Goal: Information Seeking & Learning: Find specific fact

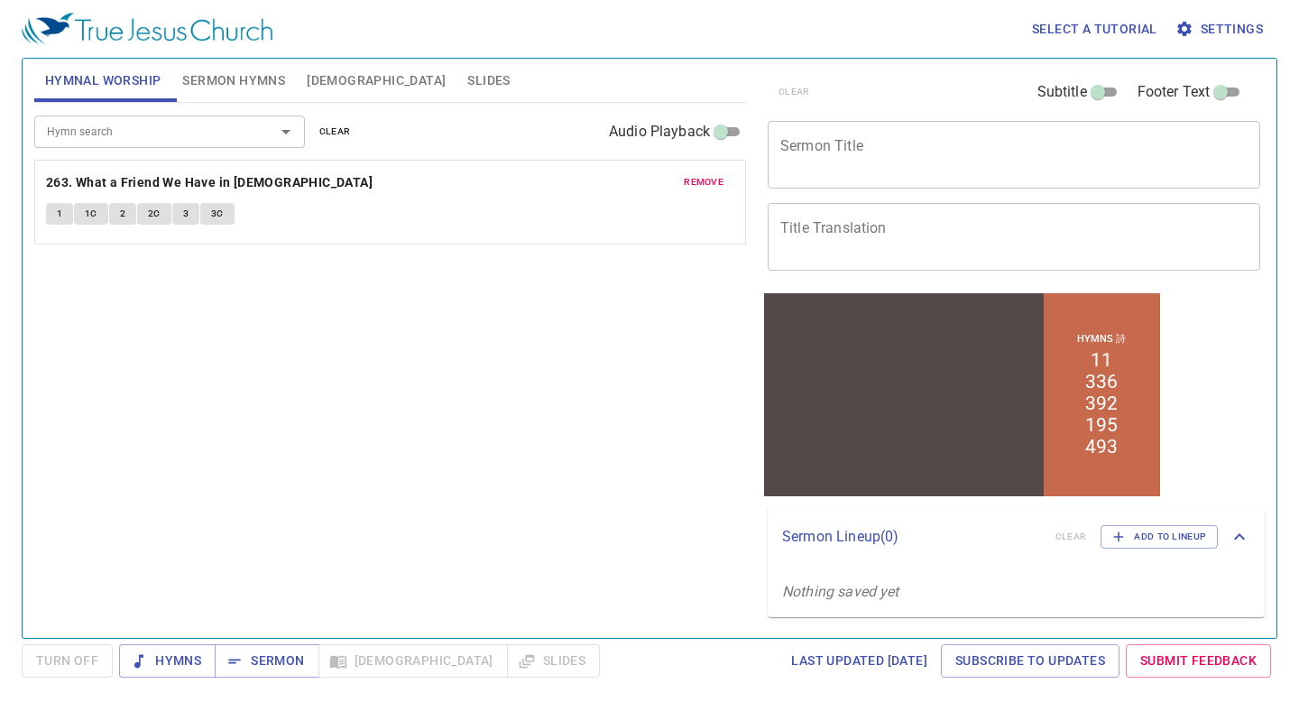
click at [325, 78] on span "[DEMOGRAPHIC_DATA]" at bounding box center [376, 80] width 139 height 23
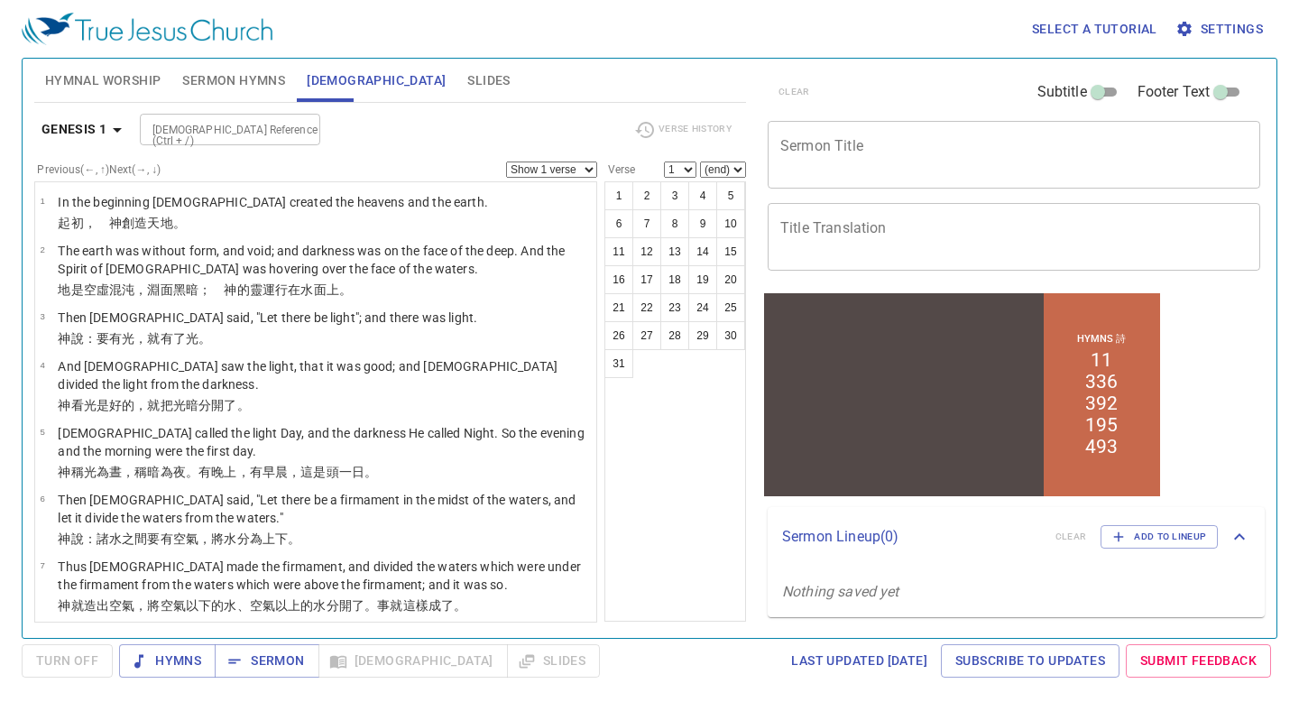
click at [101, 137] on b "Genesis 1" at bounding box center [75, 129] width 66 height 23
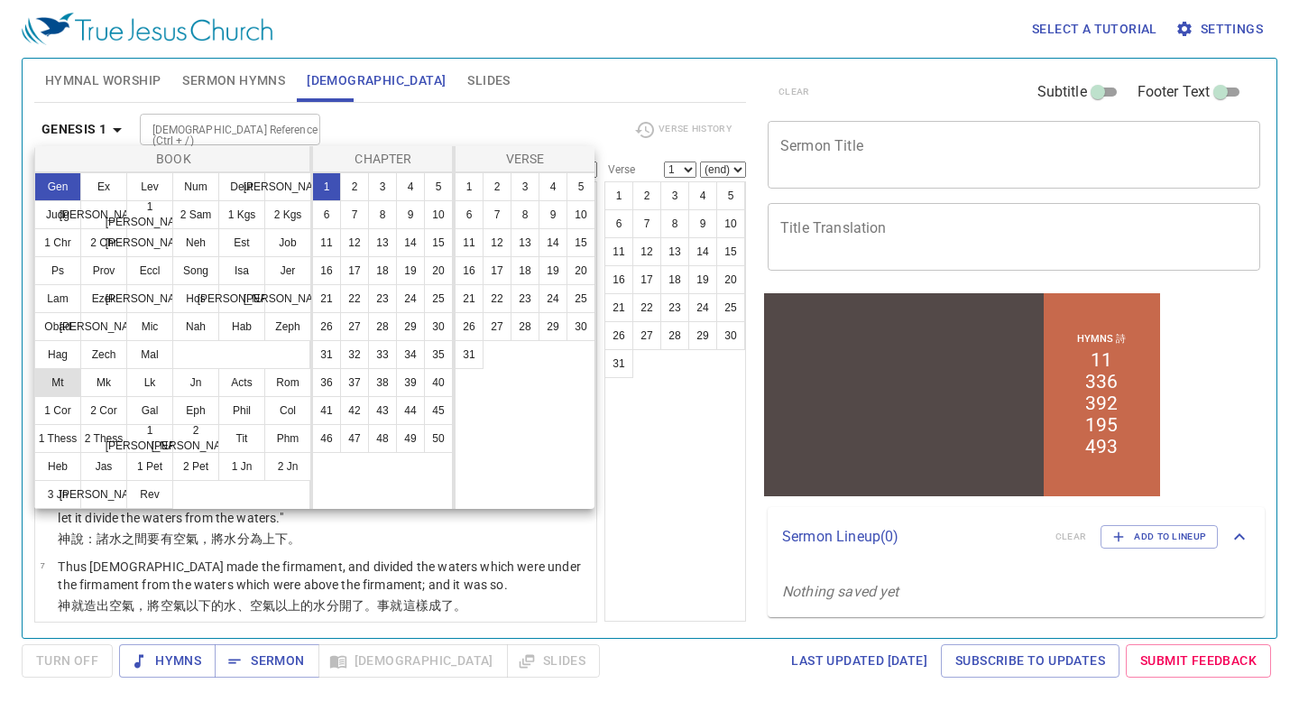
click at [73, 382] on button "Mt" at bounding box center [57, 382] width 47 height 29
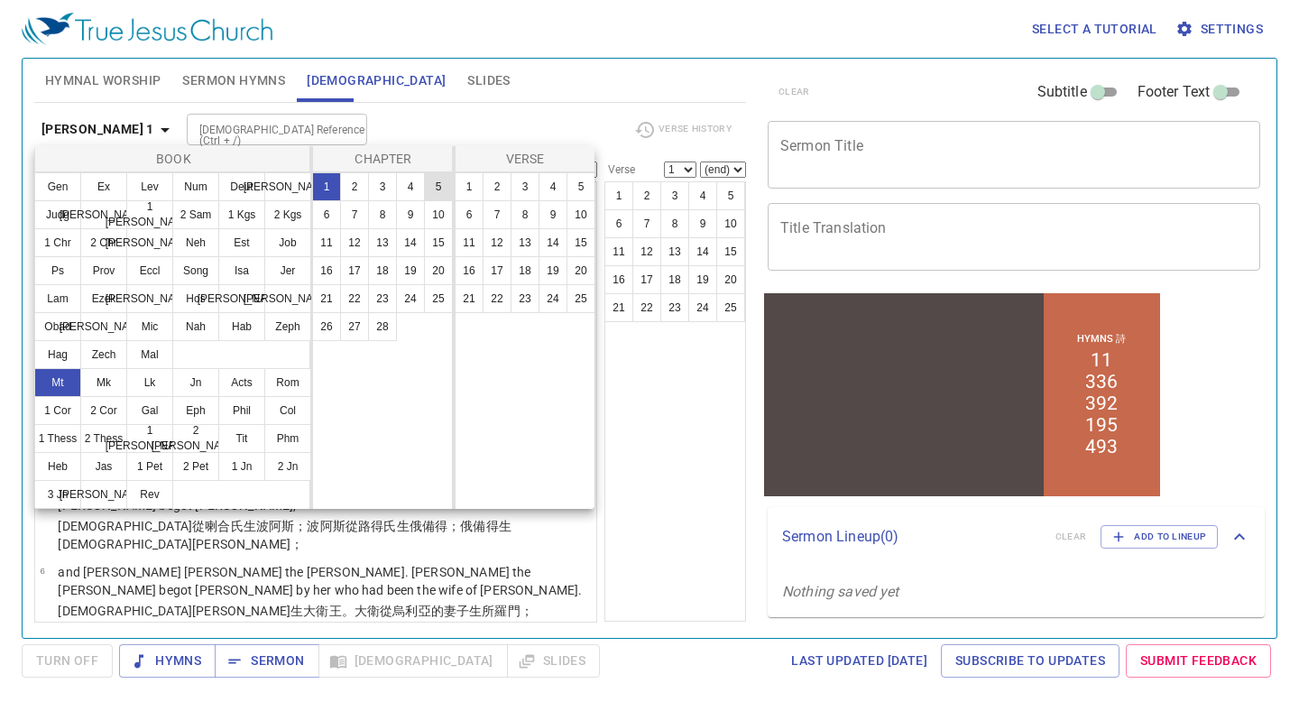
click at [428, 188] on button "5" at bounding box center [438, 186] width 29 height 29
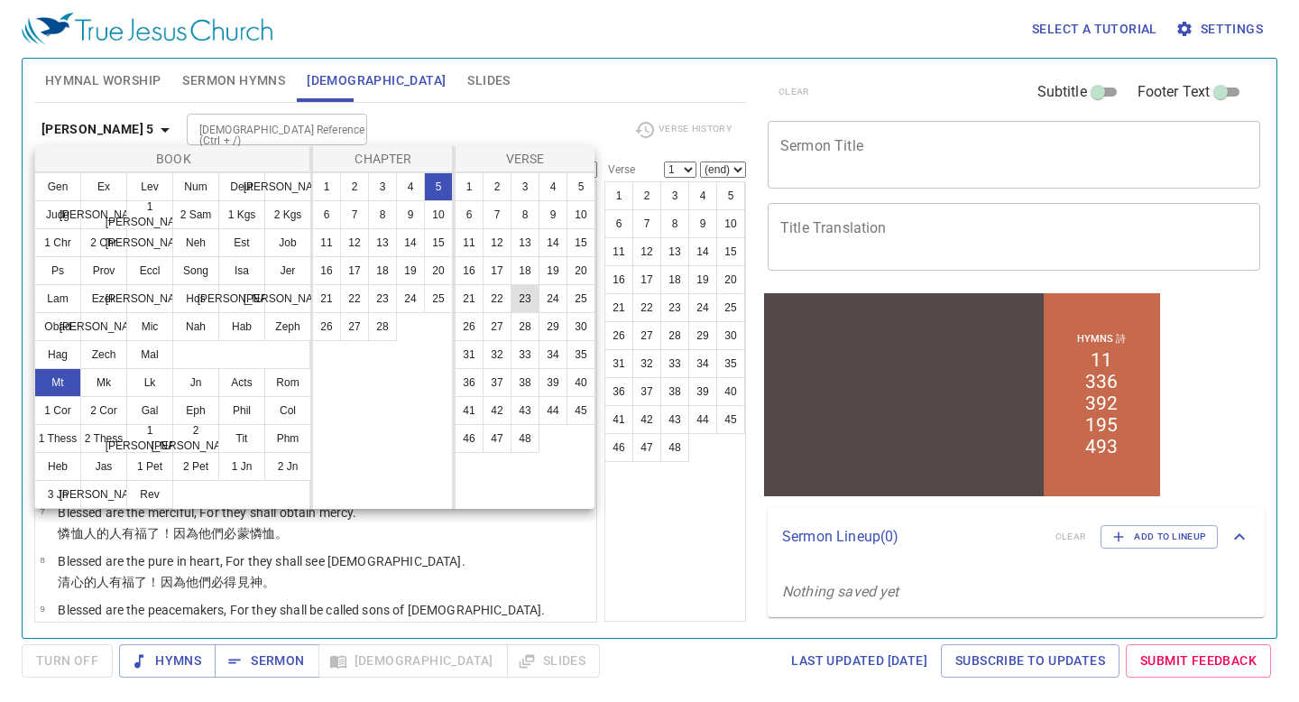
click at [525, 301] on button "23" at bounding box center [525, 298] width 29 height 29
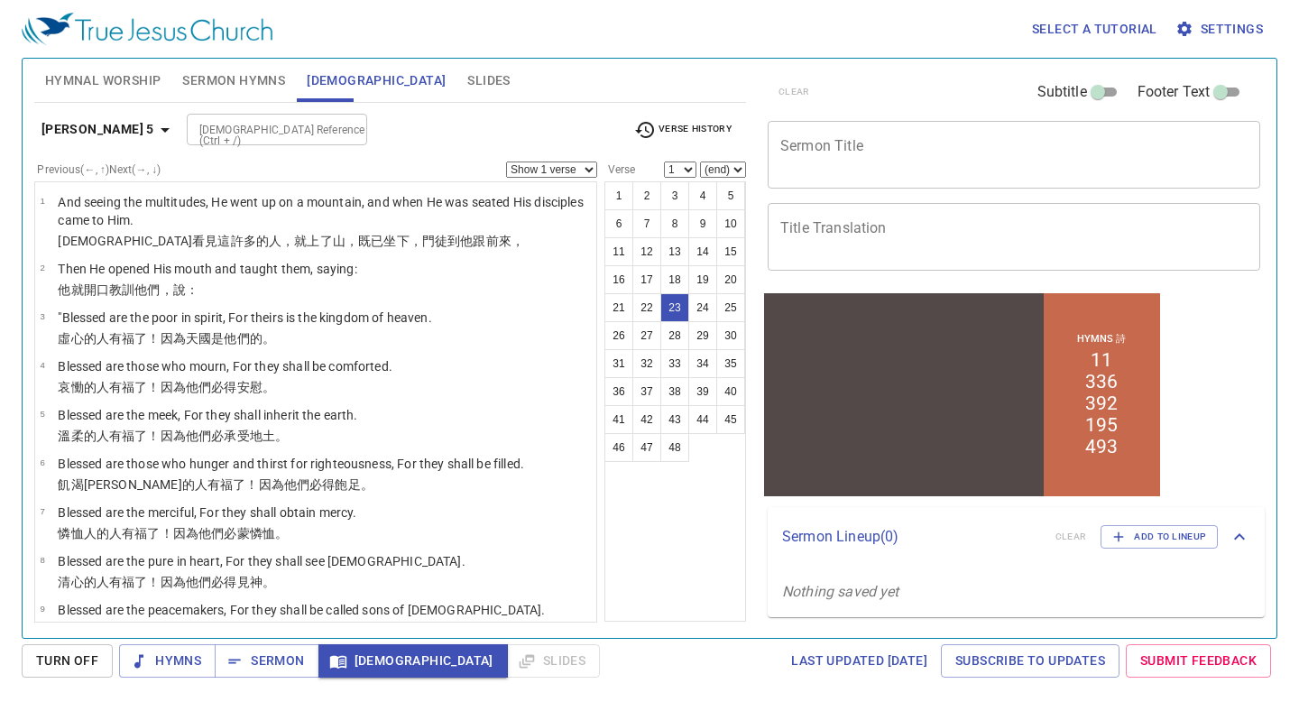
select select "23"
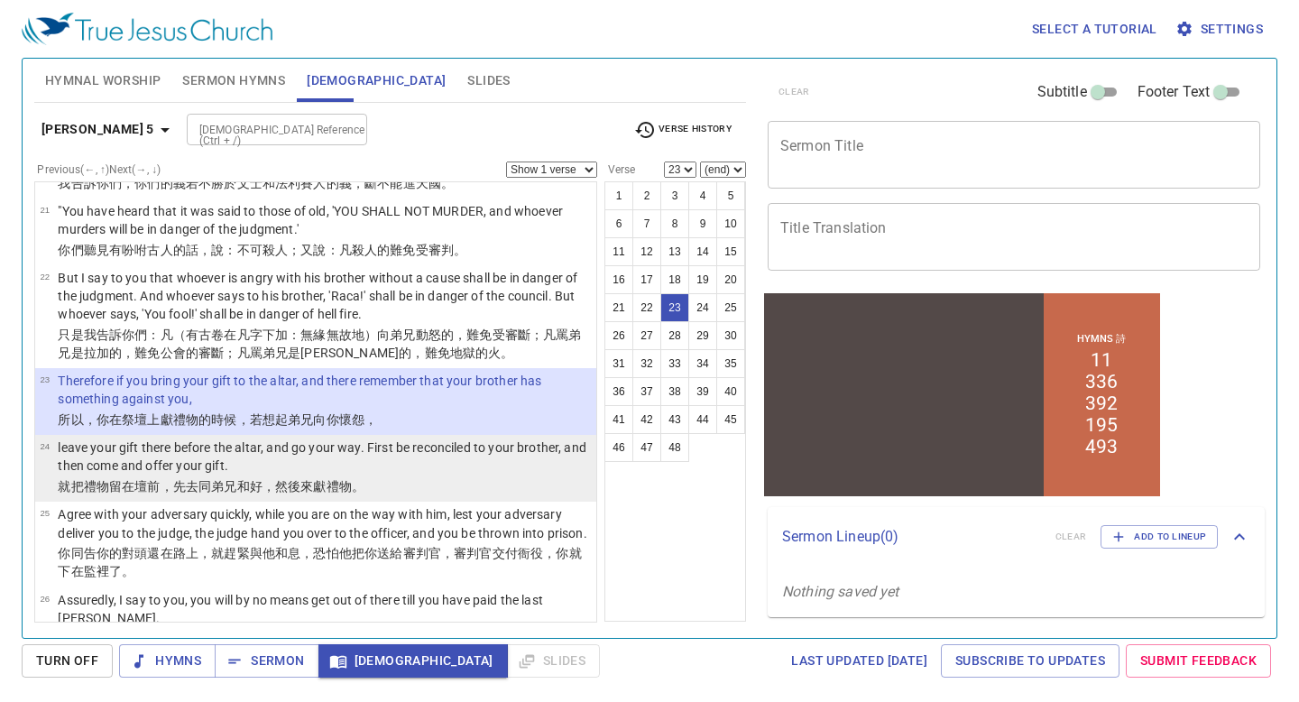
scroll to position [1842, 0]
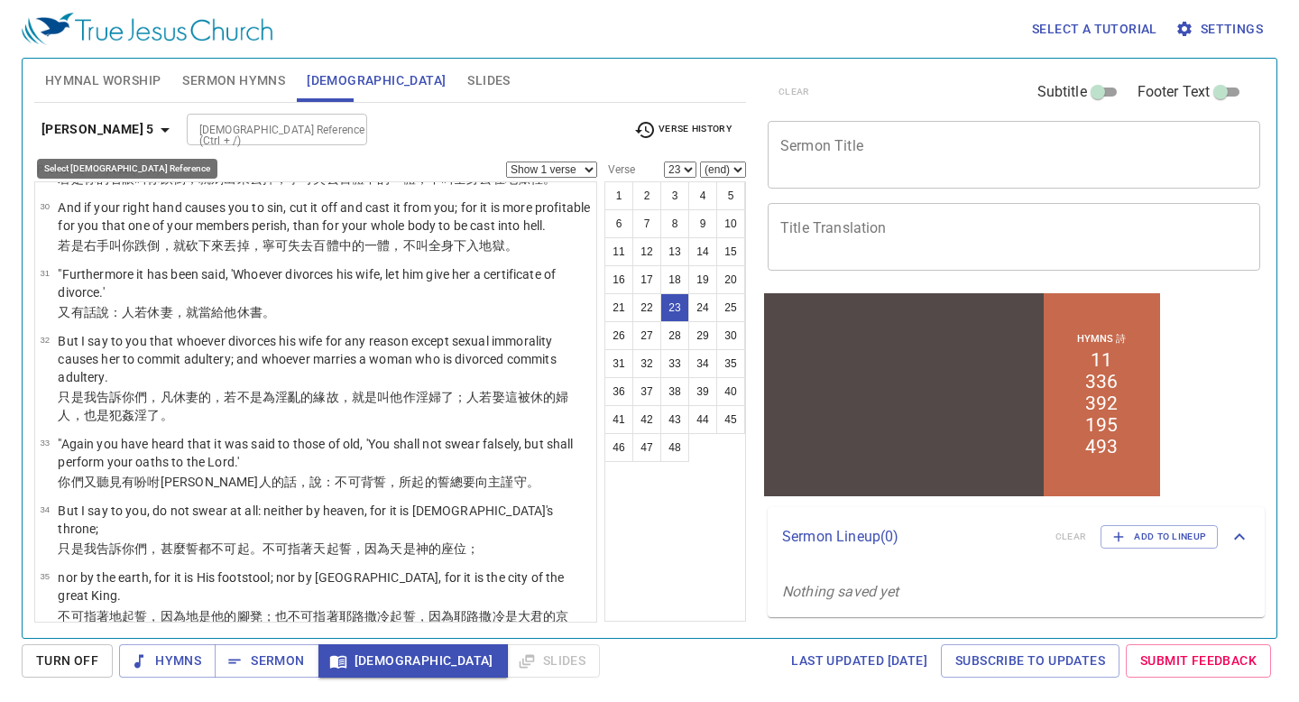
click at [154, 133] on icon "button" at bounding box center [165, 130] width 22 height 22
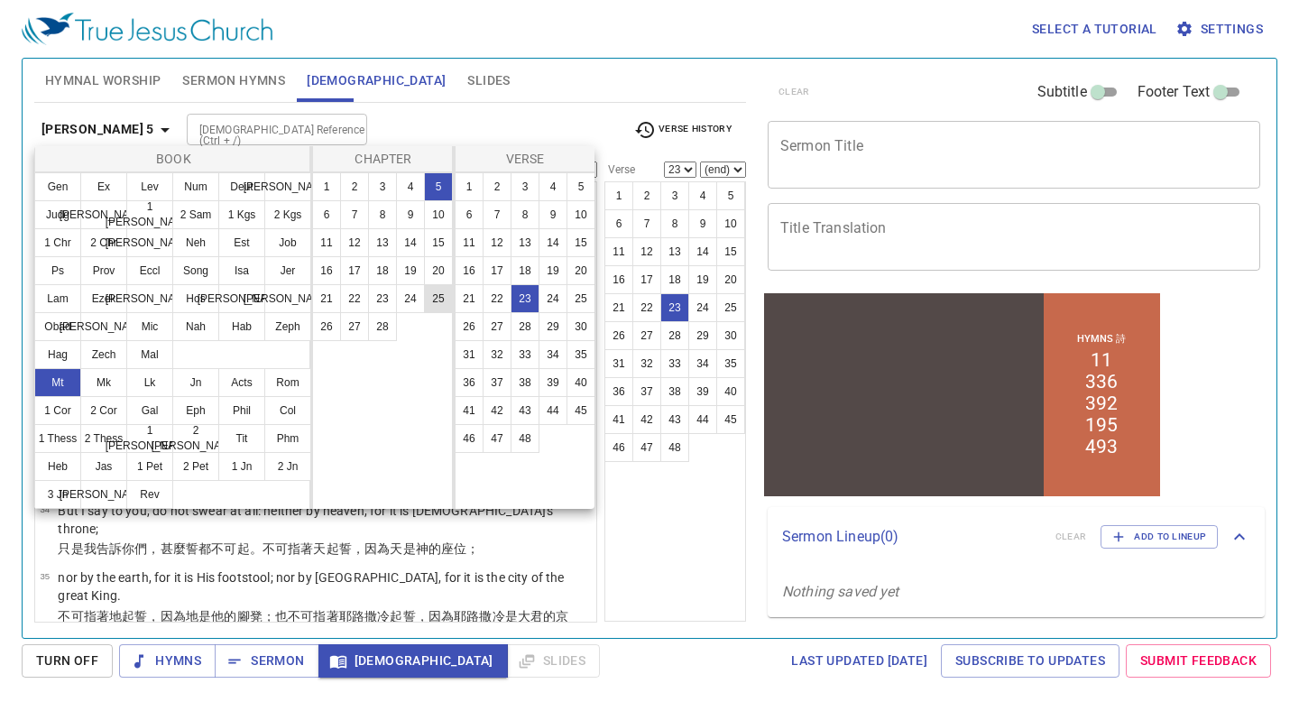
click at [442, 300] on button "25" at bounding box center [438, 298] width 29 height 29
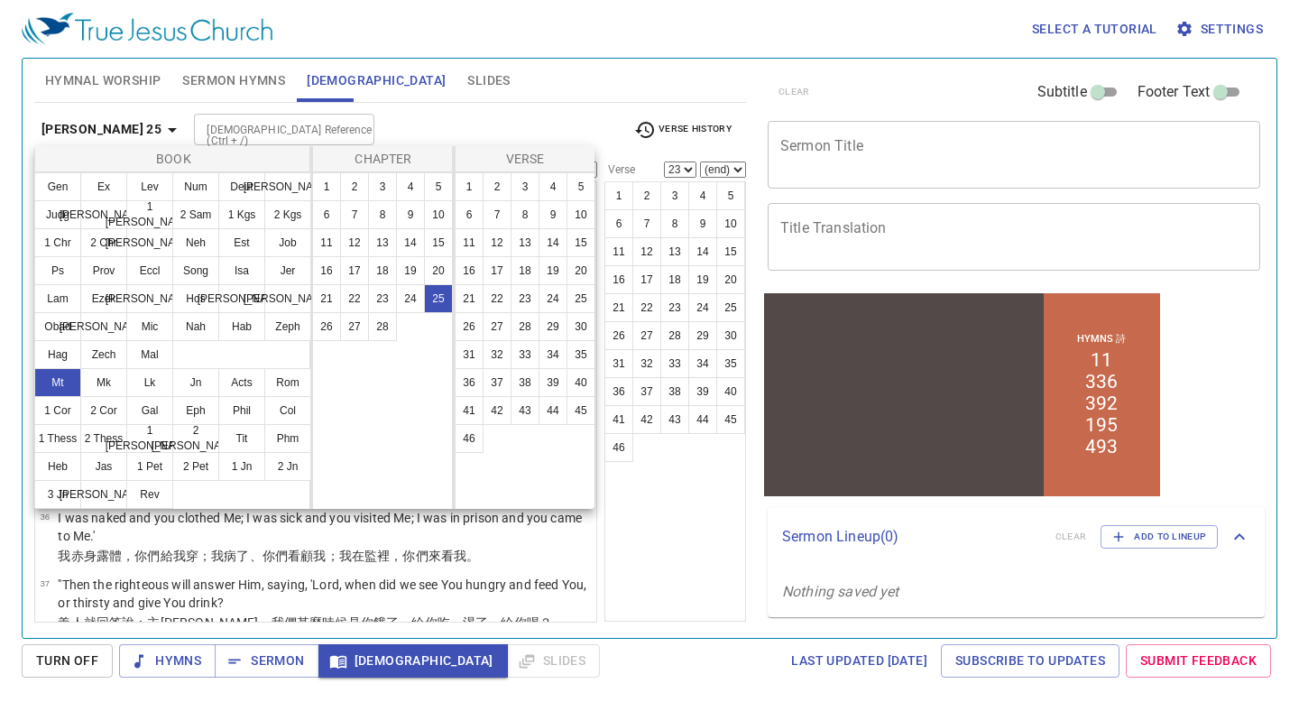
scroll to position [0, 0]
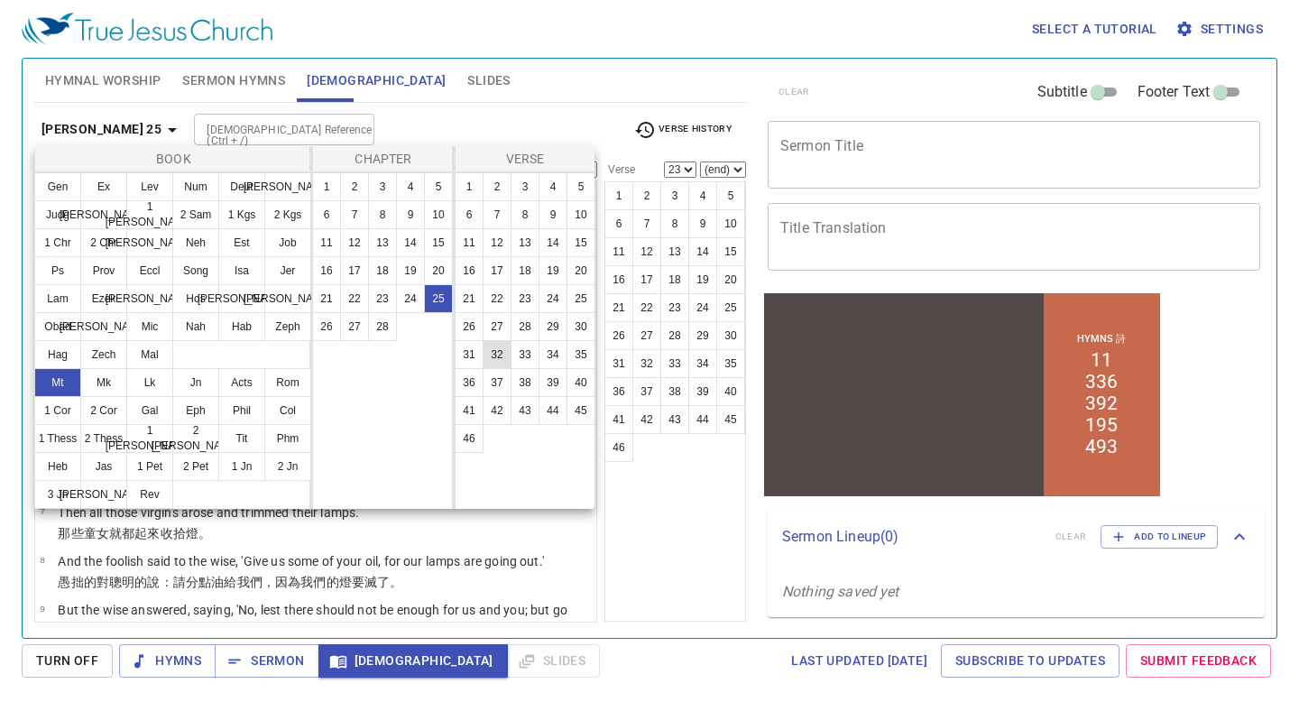
click at [499, 348] on button "32" at bounding box center [497, 354] width 29 height 29
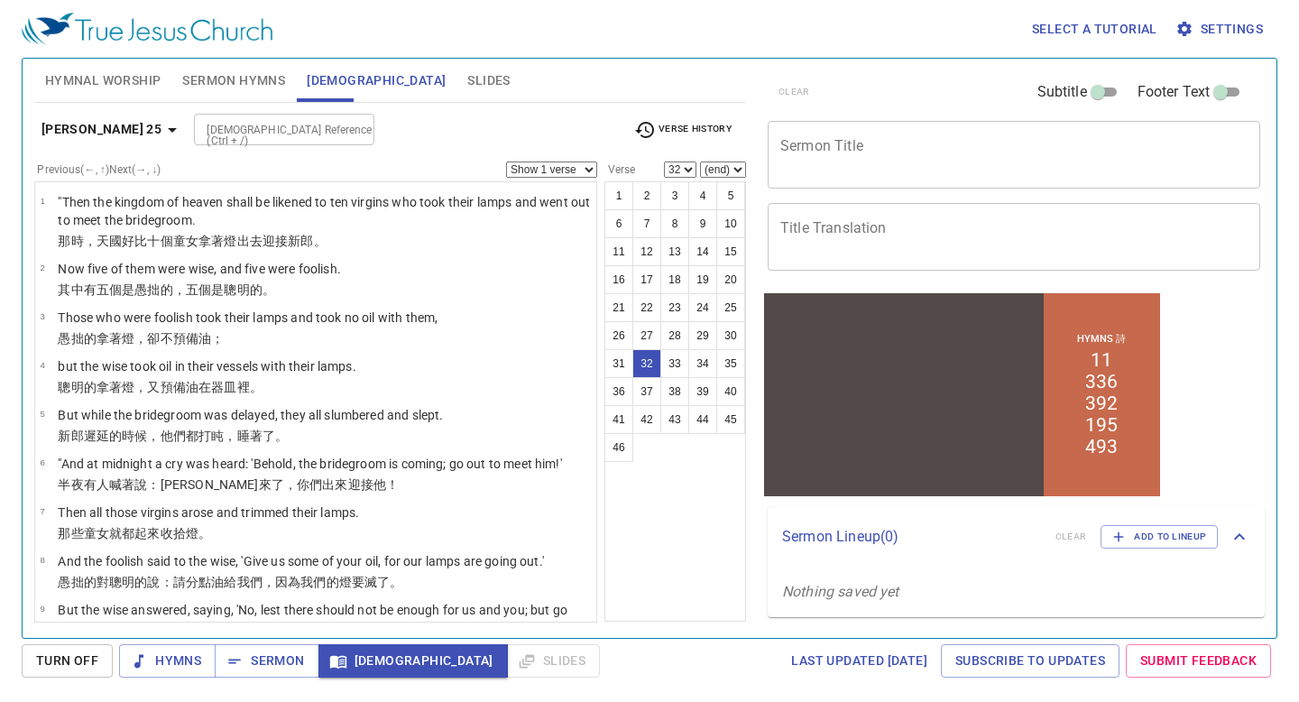
scroll to position [1729, 0]
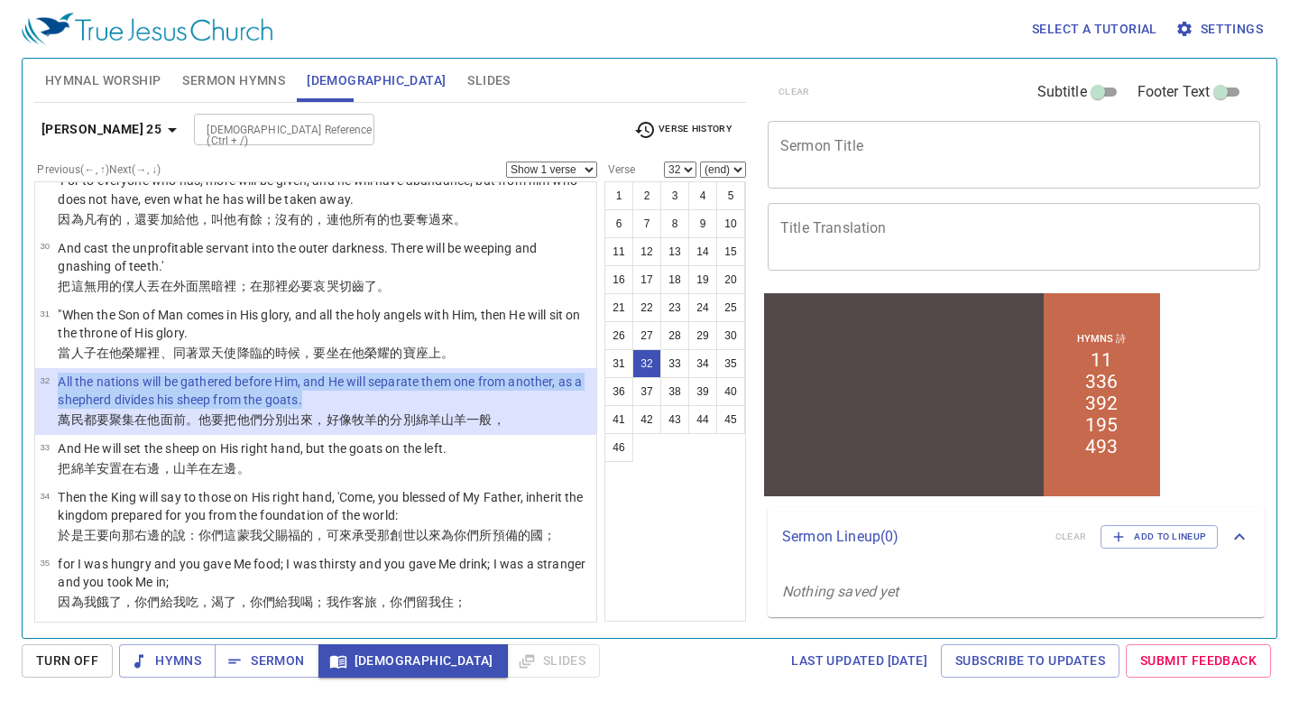
drag, startPoint x: 557, startPoint y: 405, endPoint x: 52, endPoint y: 407, distance: 504.4
click at [51, 406] on tr "32 All the nations will be gathered before Him, and He will separate them one f…" at bounding box center [315, 392] width 551 height 39
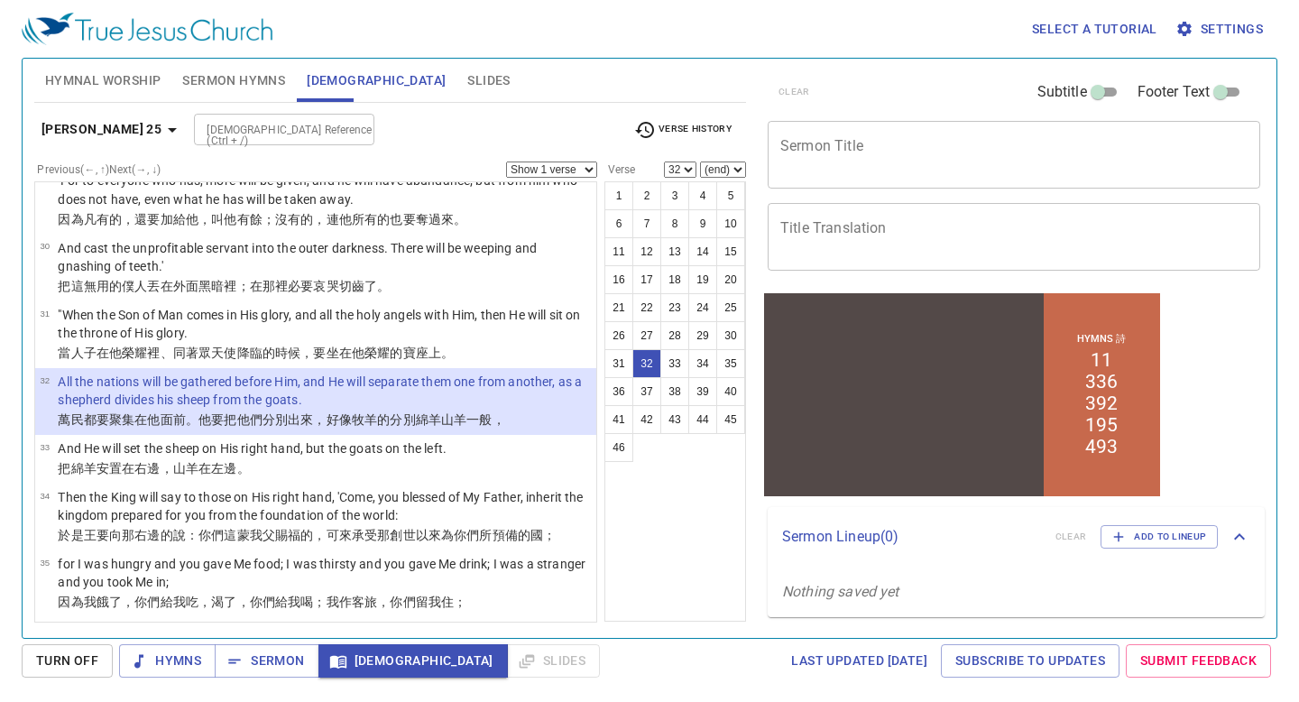
click at [561, 414] on p "萬 民 都要聚集 在他 面前 。他要把他們 分別 出來，好像 牧羊的 分別 綿羊 山羊 一般，" at bounding box center [324, 420] width 533 height 18
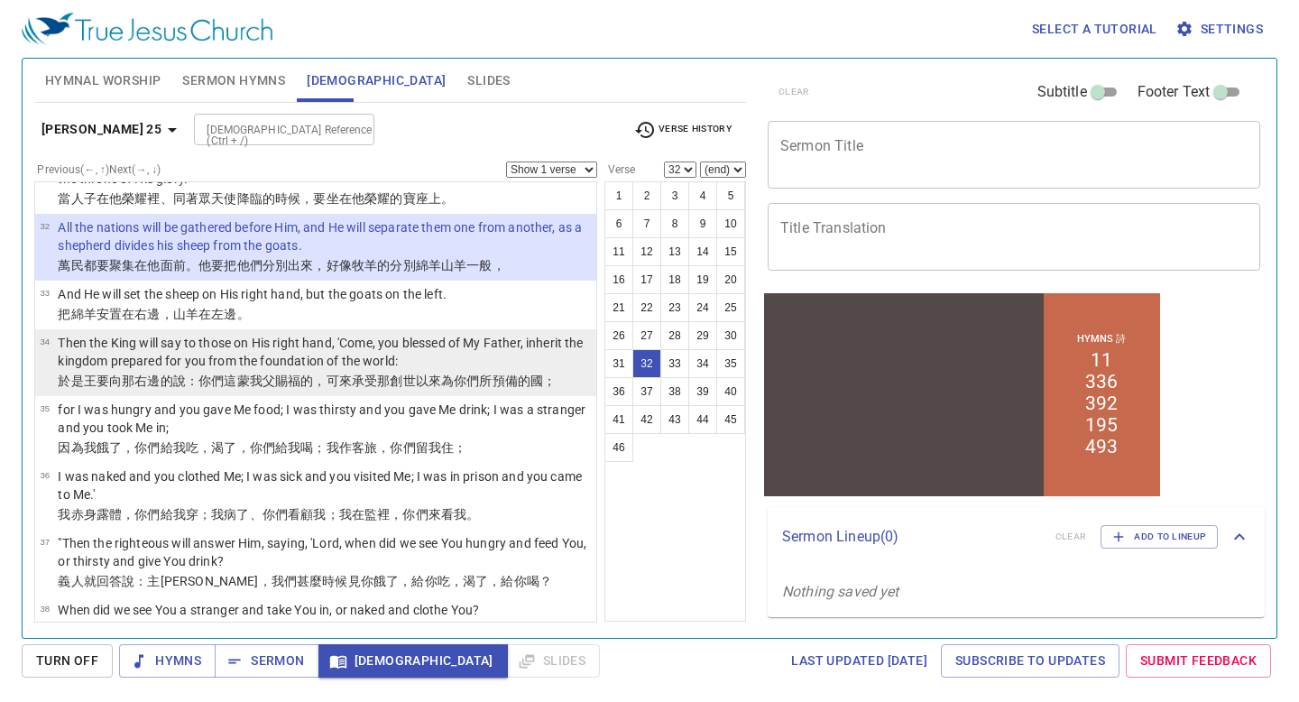
scroll to position [1882, 0]
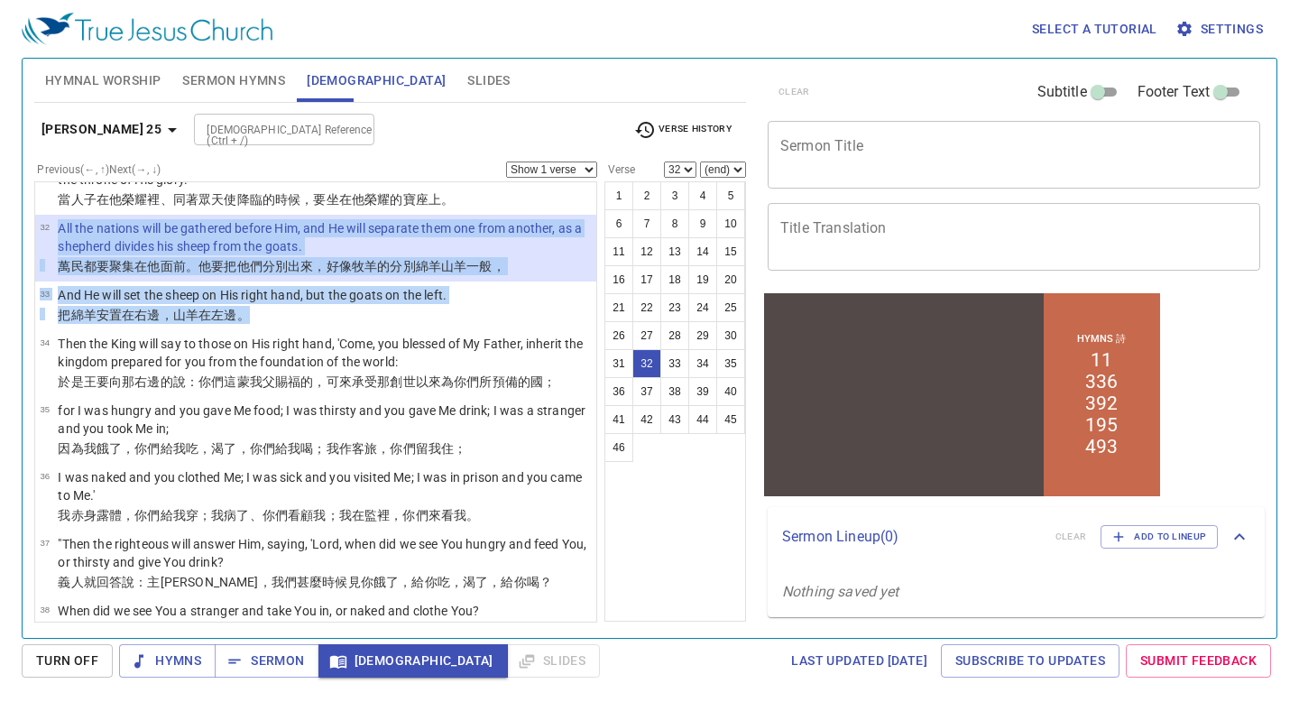
drag, startPoint x: 271, startPoint y: 309, endPoint x: 54, endPoint y: 224, distance: 232.6
click at [54, 224] on ul "1 "Then the kingdom of heaven shall be likened to ten virgins who took their la…" at bounding box center [315, 401] width 563 height 441
copy ul "All the nations will be gathered before Him, and He will separate them one from…"
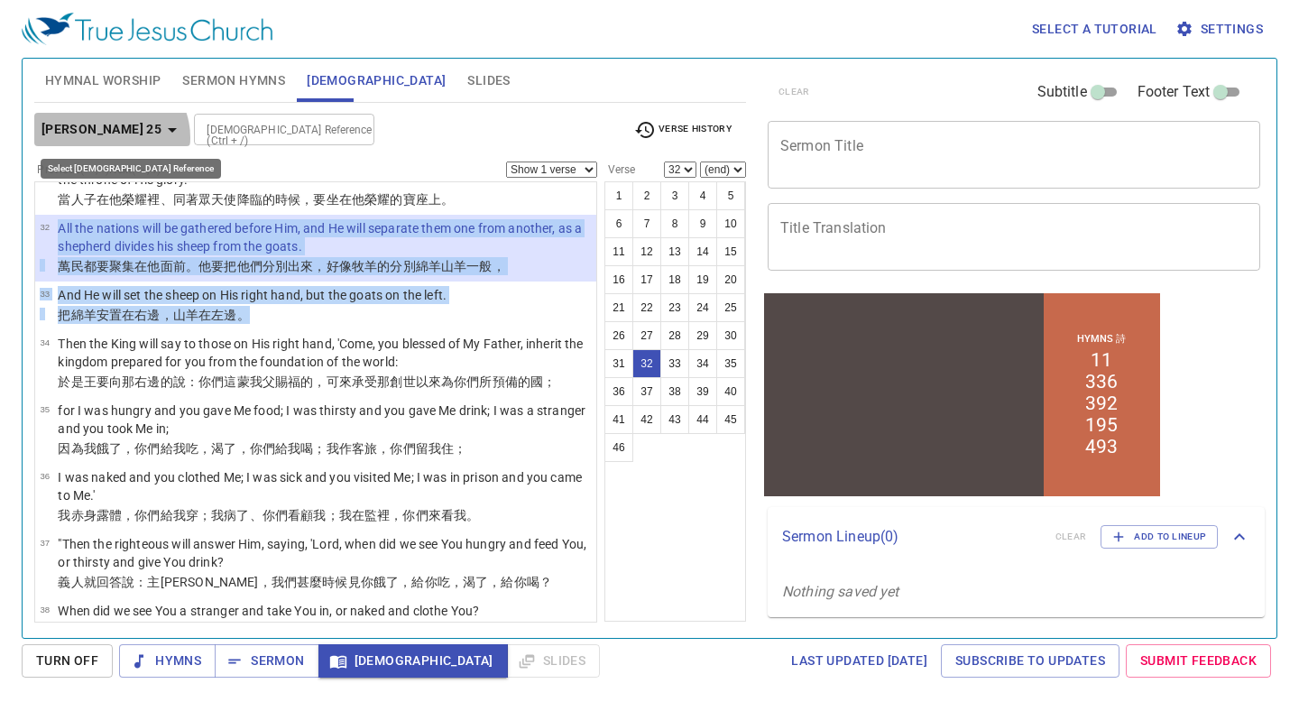
click at [110, 137] on b "[PERSON_NAME] 25" at bounding box center [102, 129] width 120 height 23
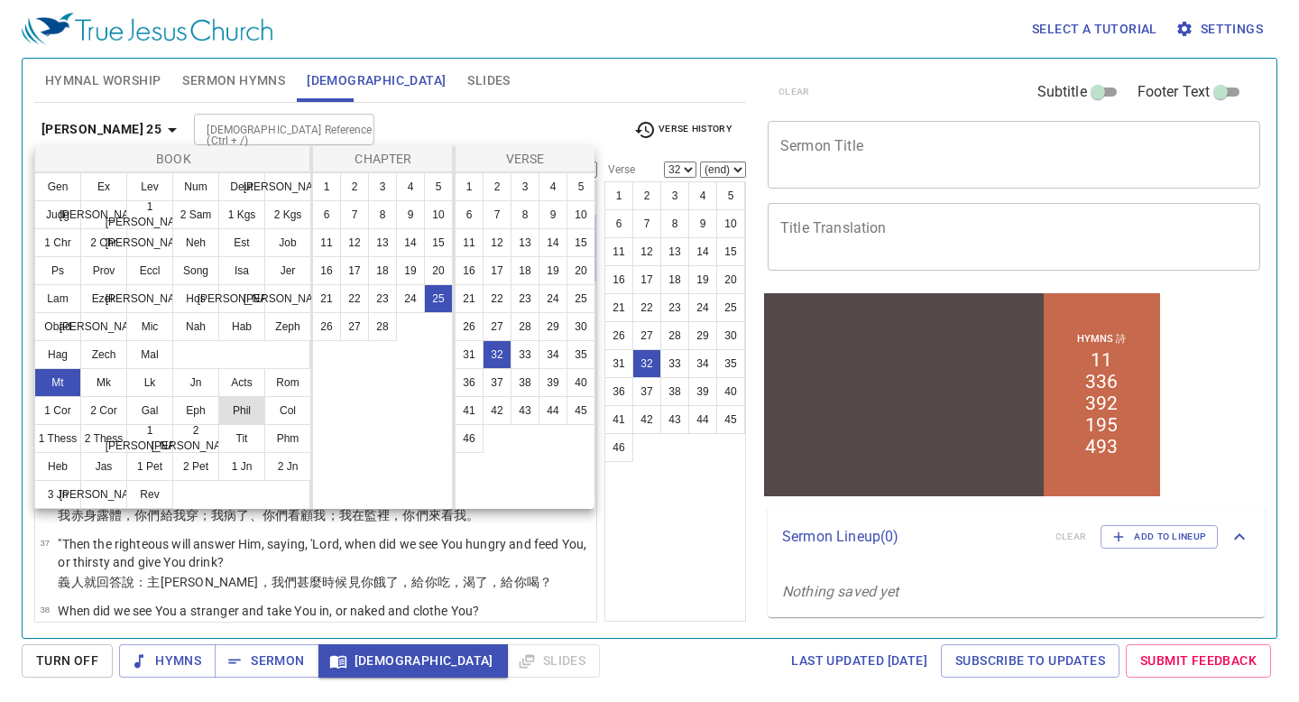
click at [234, 415] on button "Phil" at bounding box center [241, 410] width 47 height 29
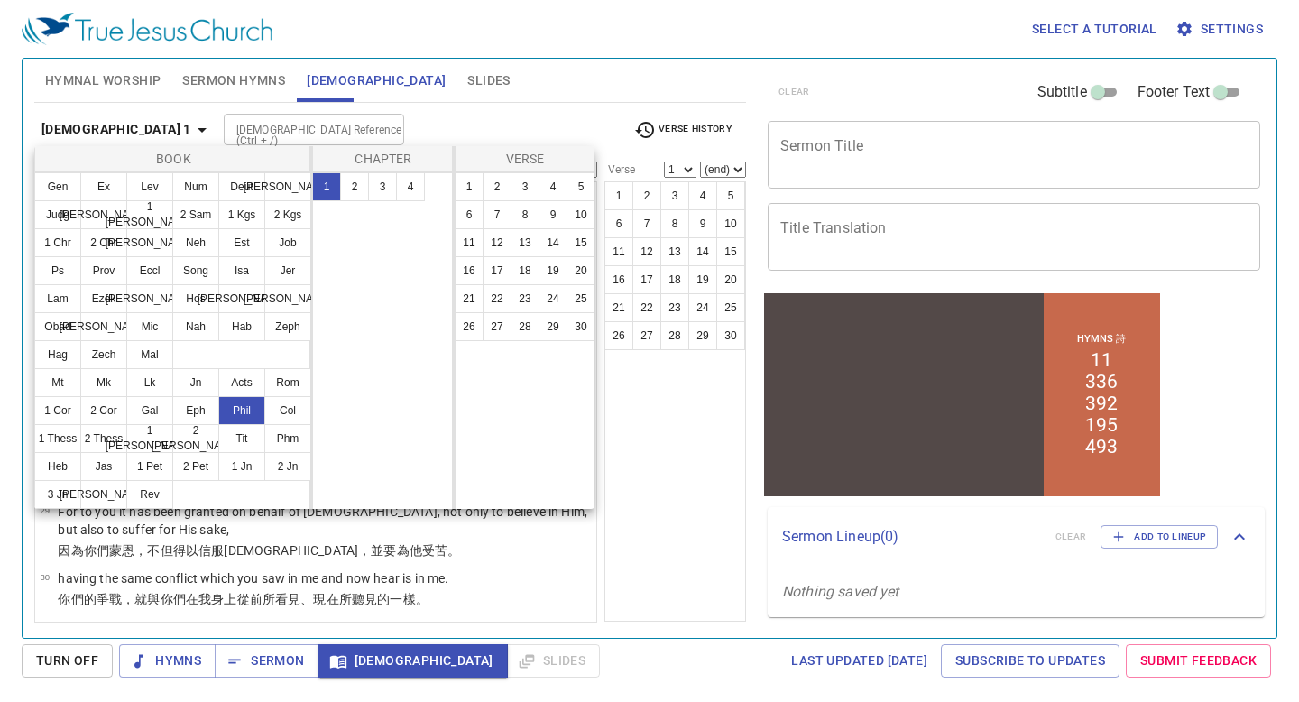
scroll to position [0, 0]
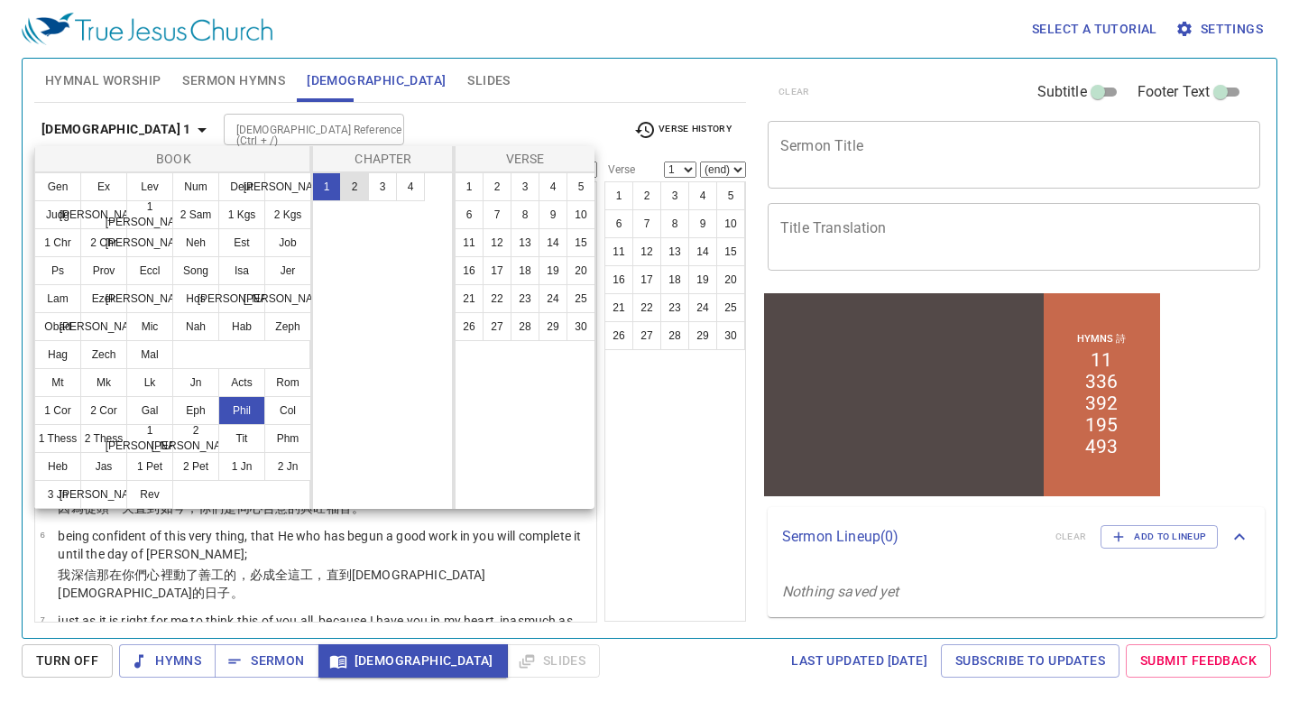
click at [357, 181] on button "2" at bounding box center [354, 186] width 29 height 29
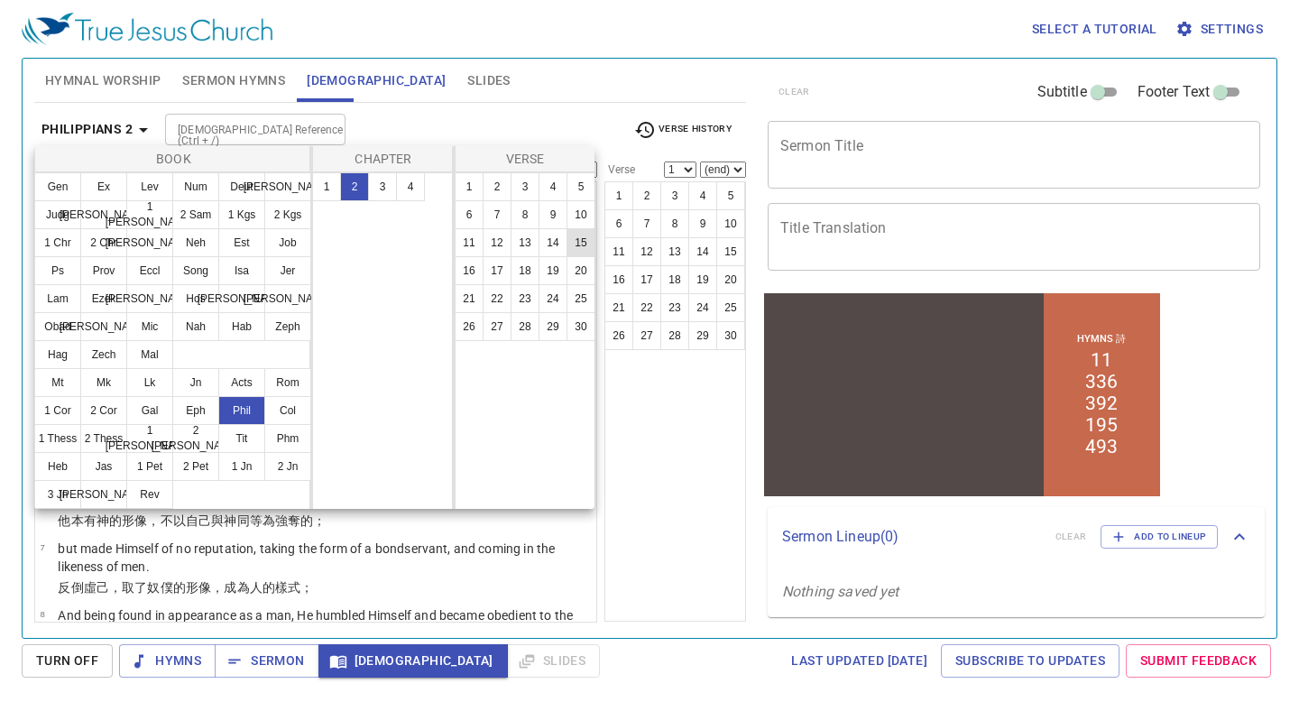
click at [586, 245] on button "15" at bounding box center [581, 242] width 29 height 29
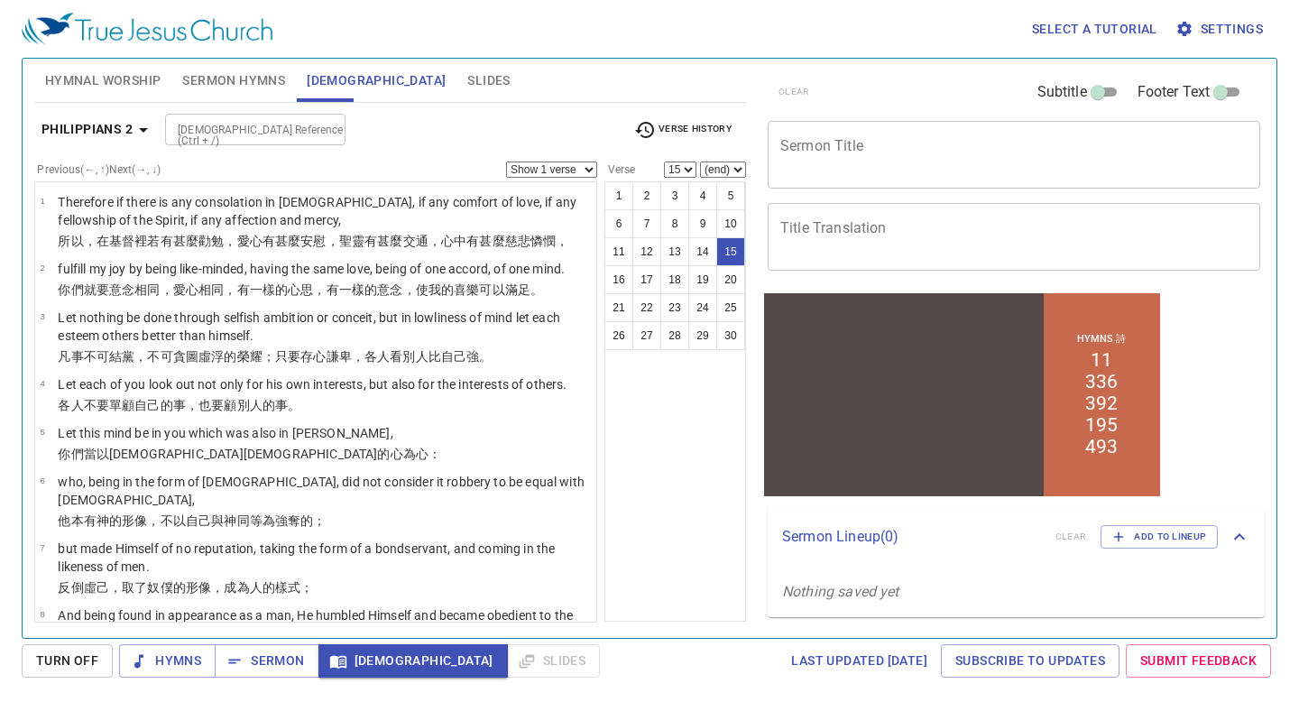
scroll to position [675, 0]
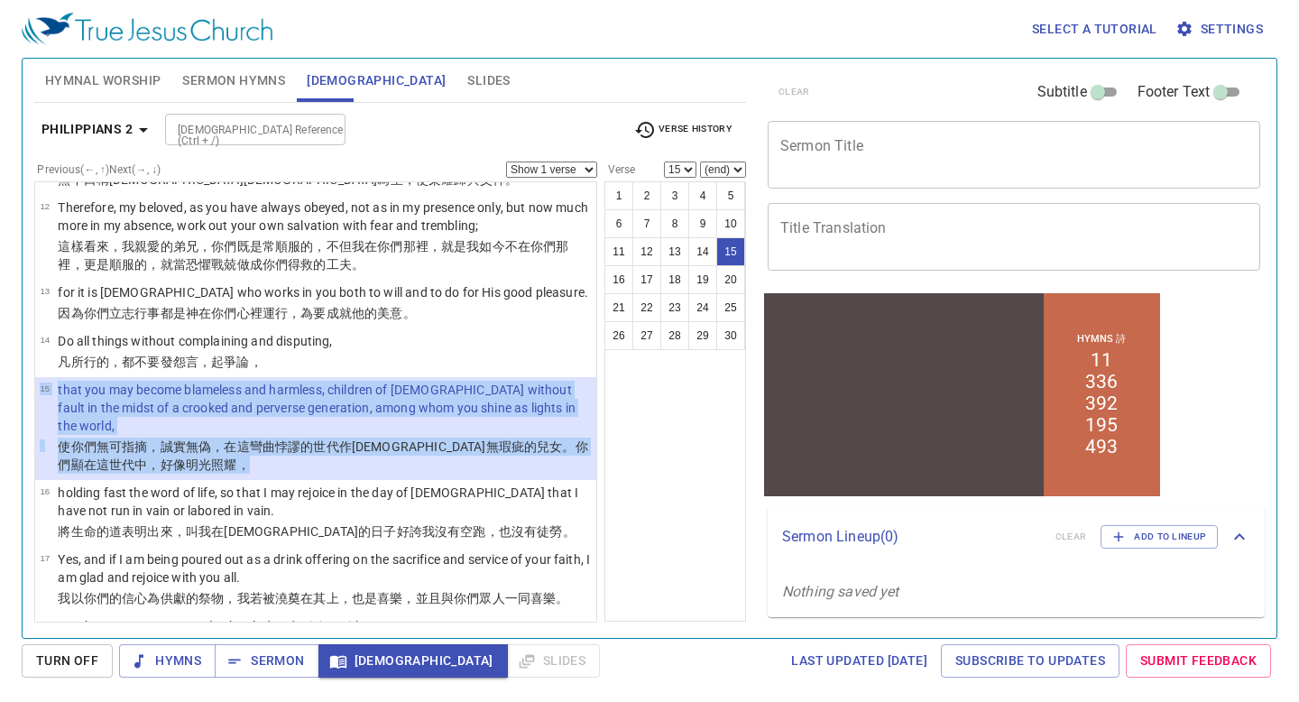
drag, startPoint x: 154, startPoint y: 437, endPoint x: 63, endPoint y: 360, distance: 119.1
click at [63, 377] on li "15 that you may become blameless and harmless, children of [DEMOGRAPHIC_DATA] w…" at bounding box center [315, 428] width 561 height 103
copy tbody "15 that you may become blameless and harmless, children of [DEMOGRAPHIC_DATA] w…"
click at [141, 127] on icon "button" at bounding box center [144, 130] width 22 height 22
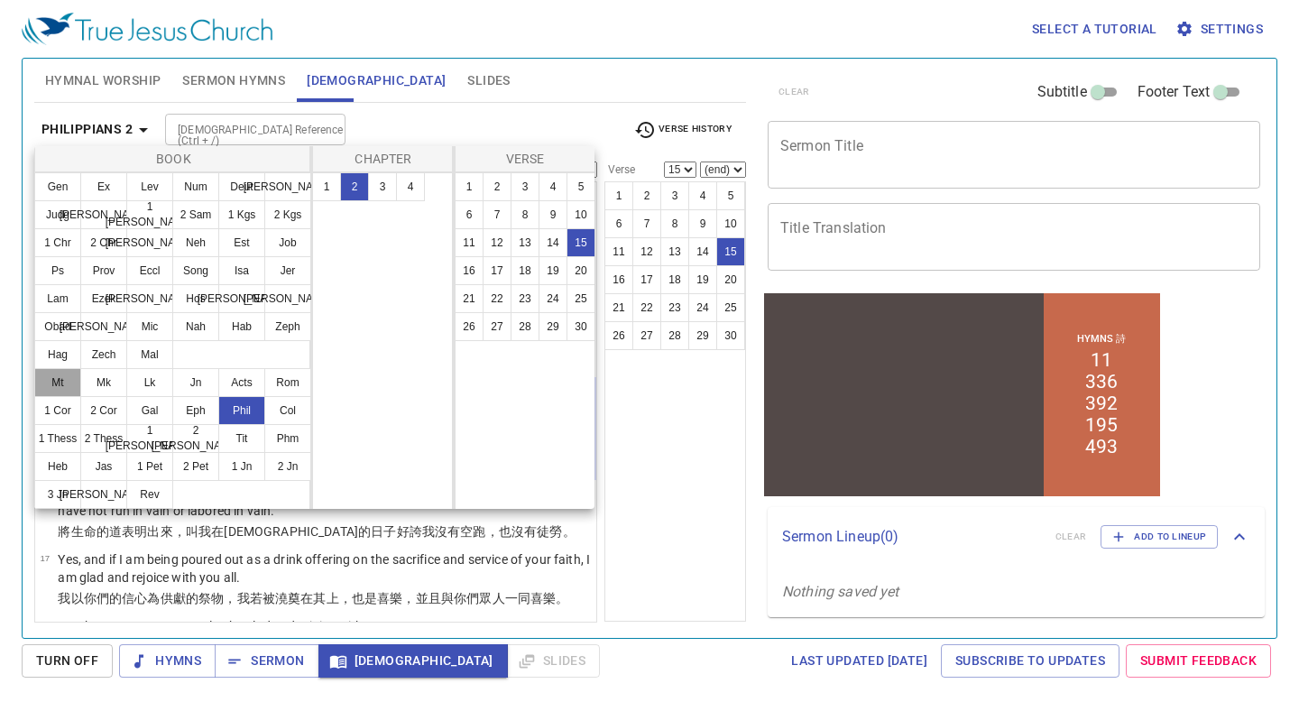
click at [66, 381] on button "Mt" at bounding box center [57, 382] width 47 height 29
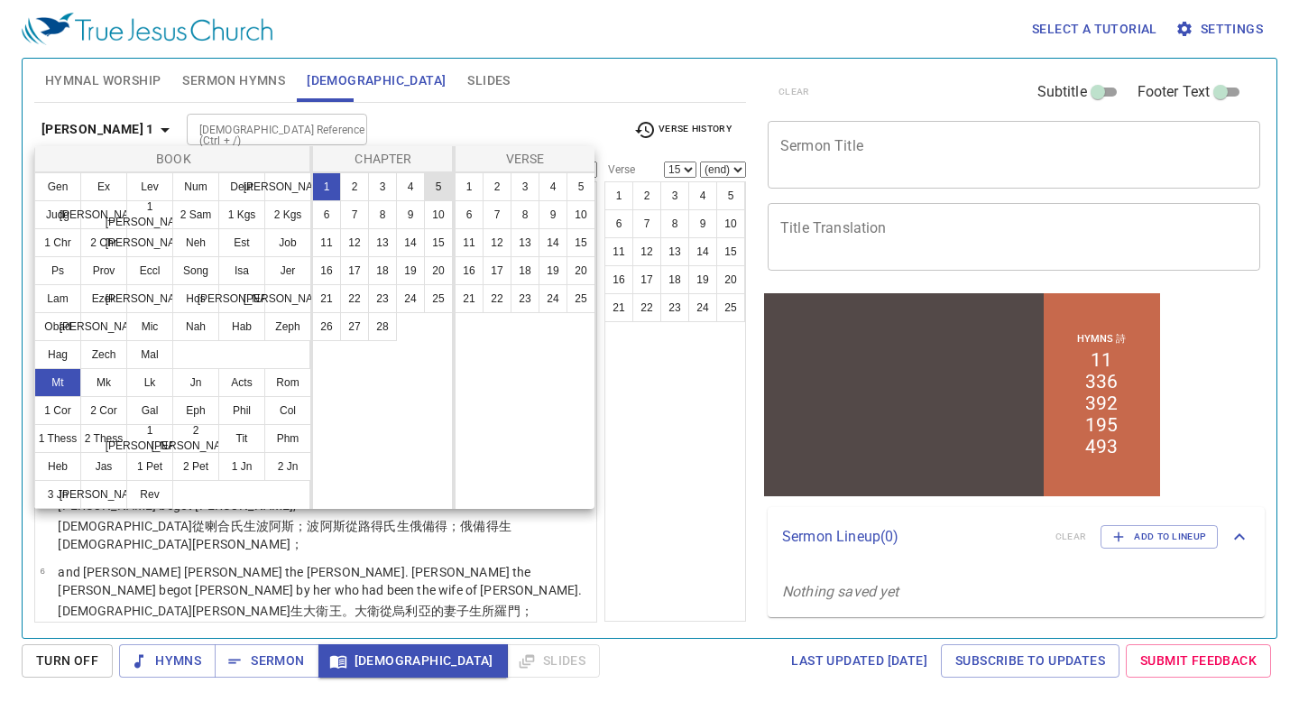
click at [437, 194] on button "5" at bounding box center [438, 186] width 29 height 29
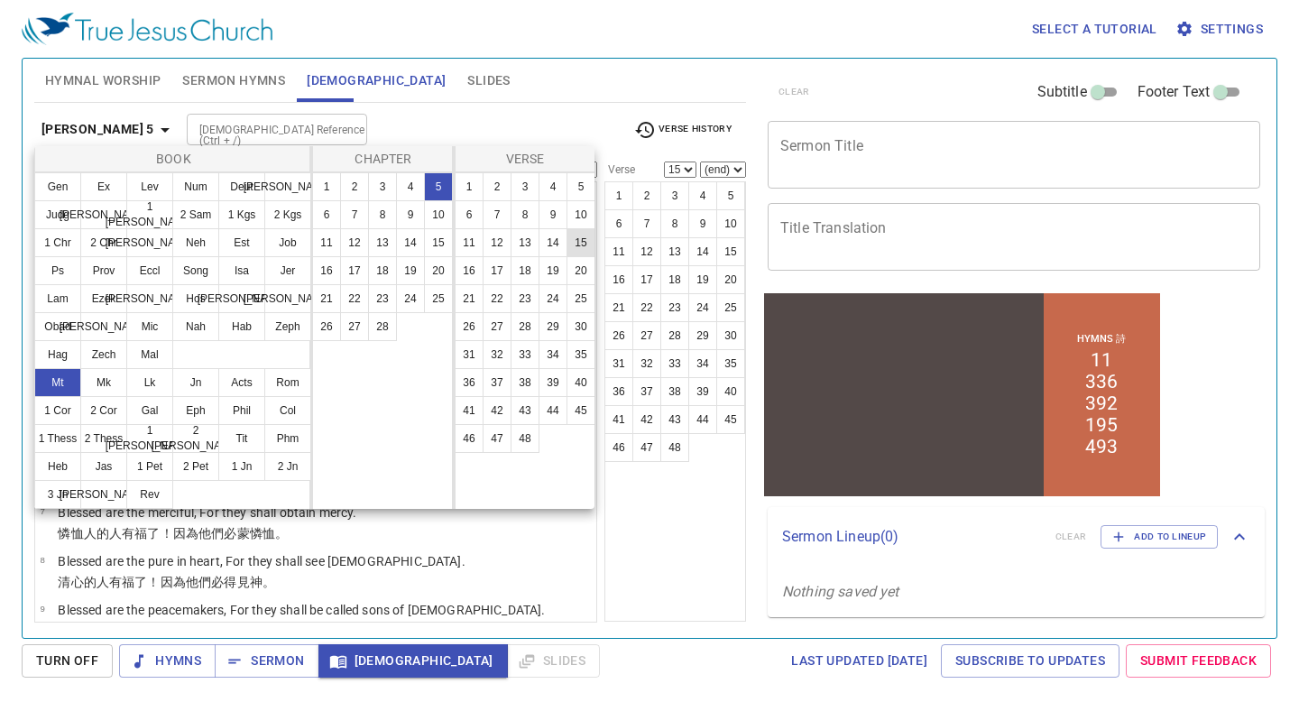
click at [574, 243] on button "15" at bounding box center [581, 242] width 29 height 29
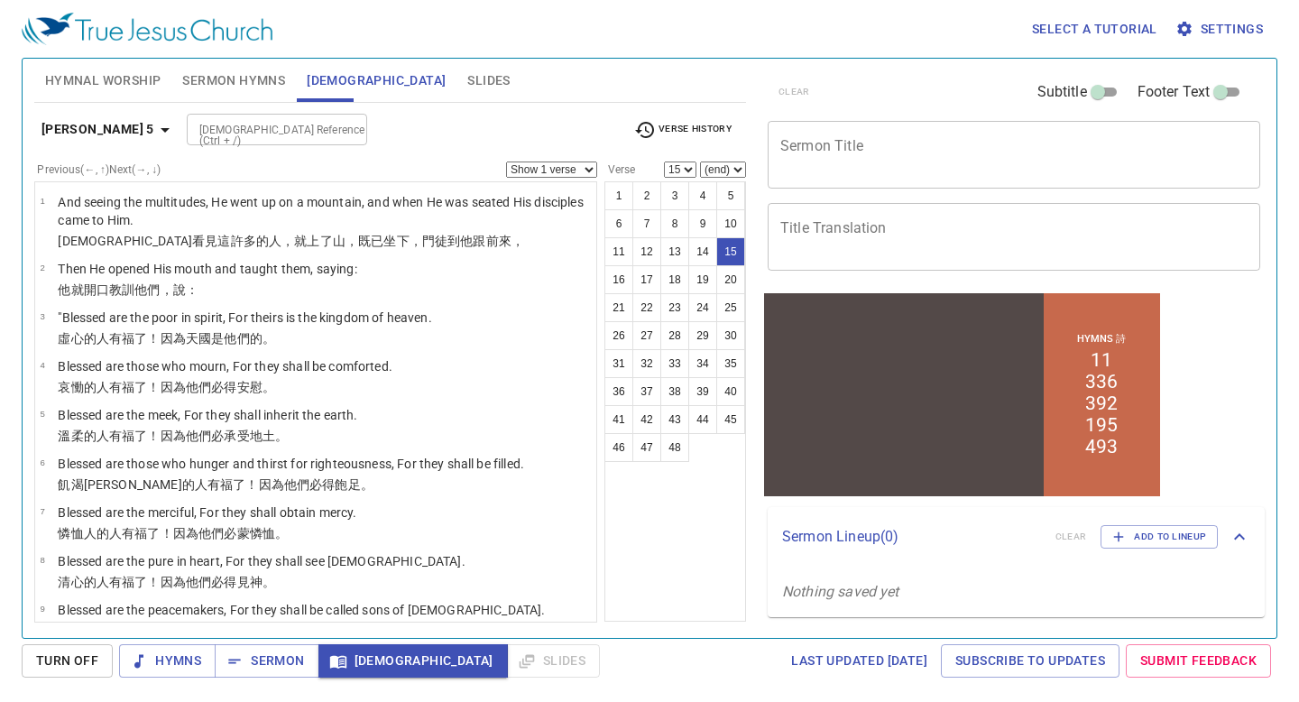
scroll to position [594, 0]
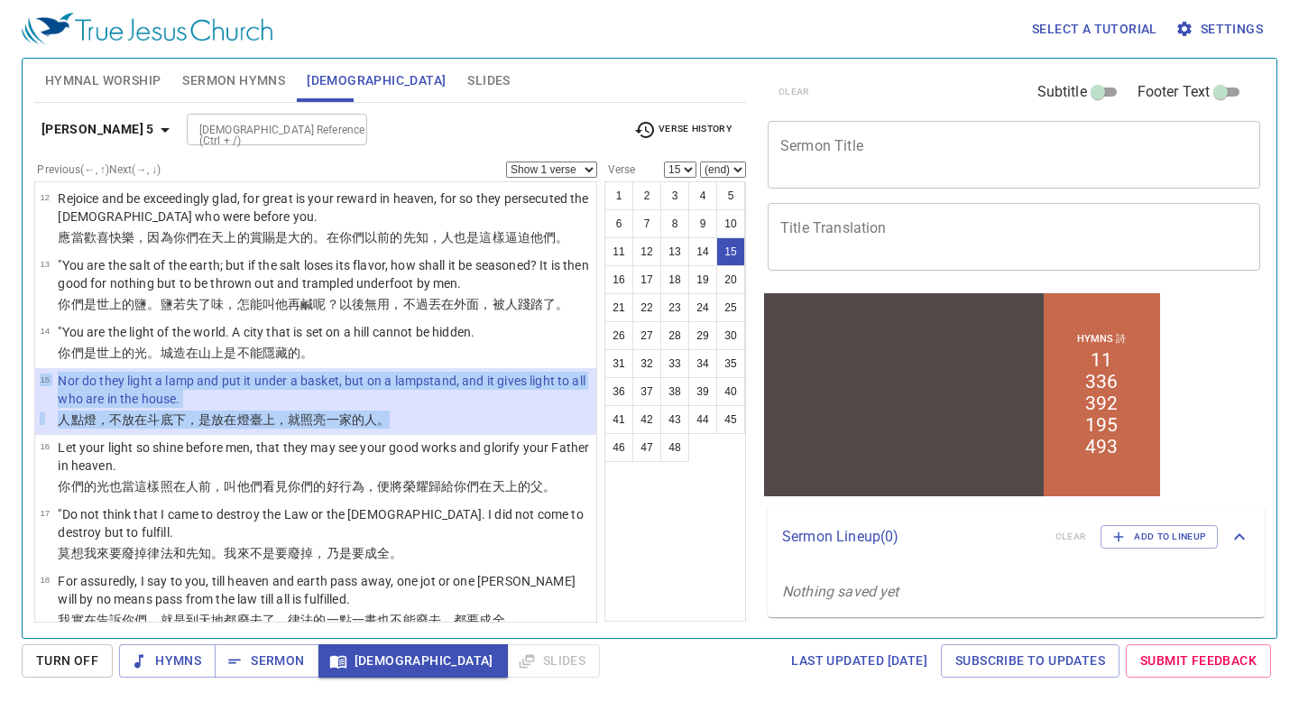
drag, startPoint x: 412, startPoint y: 421, endPoint x: 40, endPoint y: 374, distance: 375.7
click at [40, 371] on li "15 Nor do they light a lamp and put it under a basket, but on a lampstand, and …" at bounding box center [315, 401] width 561 height 67
copy tbody "15 Nor do they light a lamp and put it under a basket, but on a lampstand, and …"
click at [154, 122] on icon "button" at bounding box center [165, 130] width 22 height 22
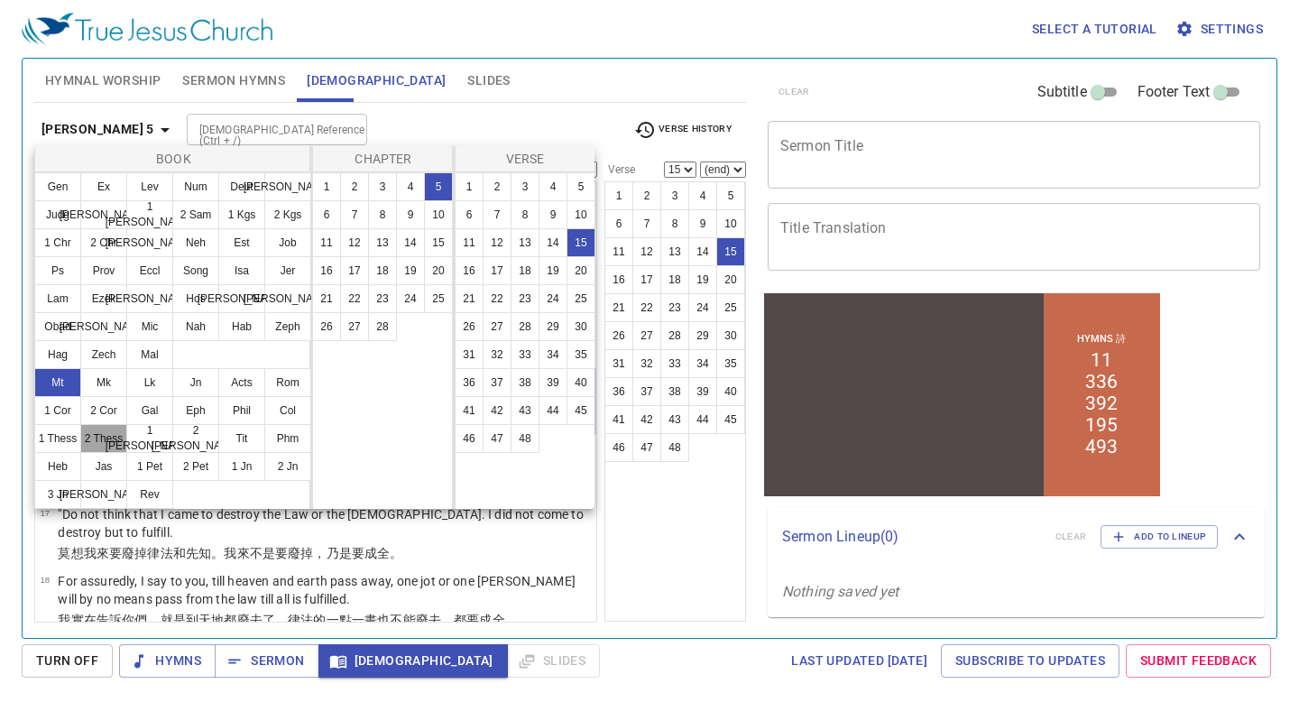
click at [110, 444] on button "2 Thess" at bounding box center [103, 438] width 47 height 29
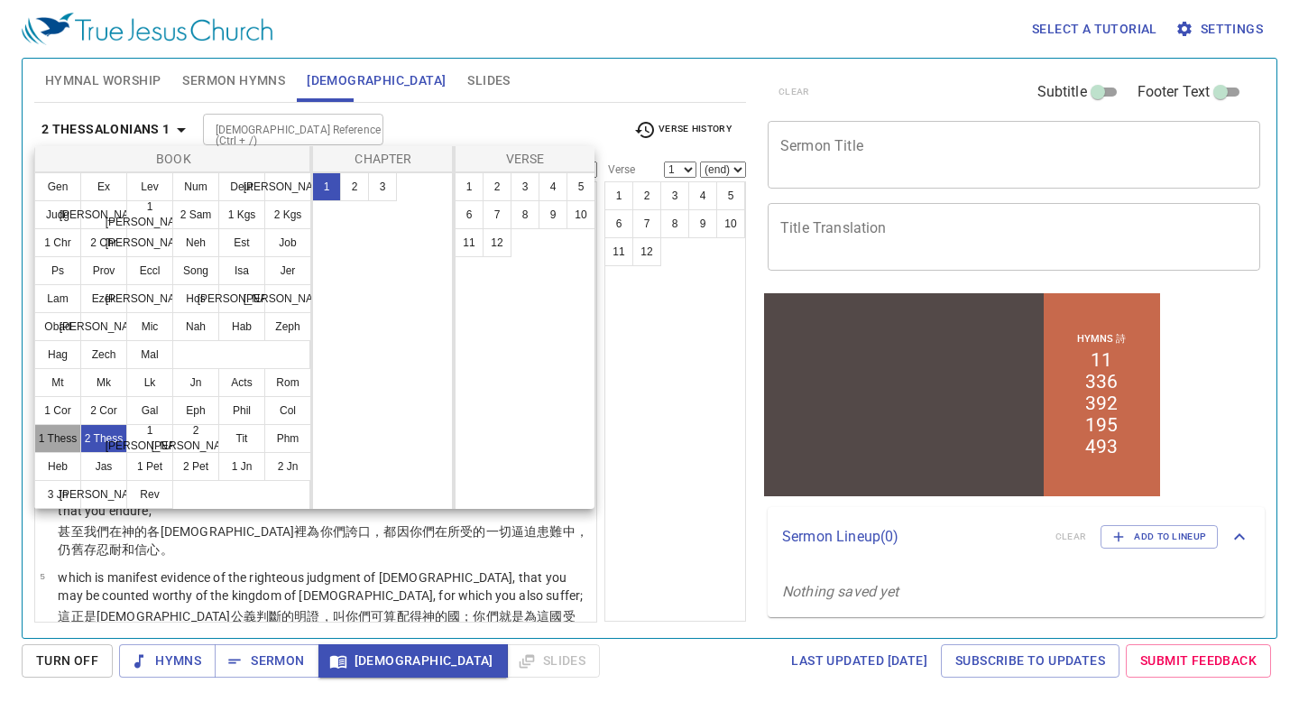
click at [70, 439] on button "1 Thess" at bounding box center [57, 438] width 47 height 29
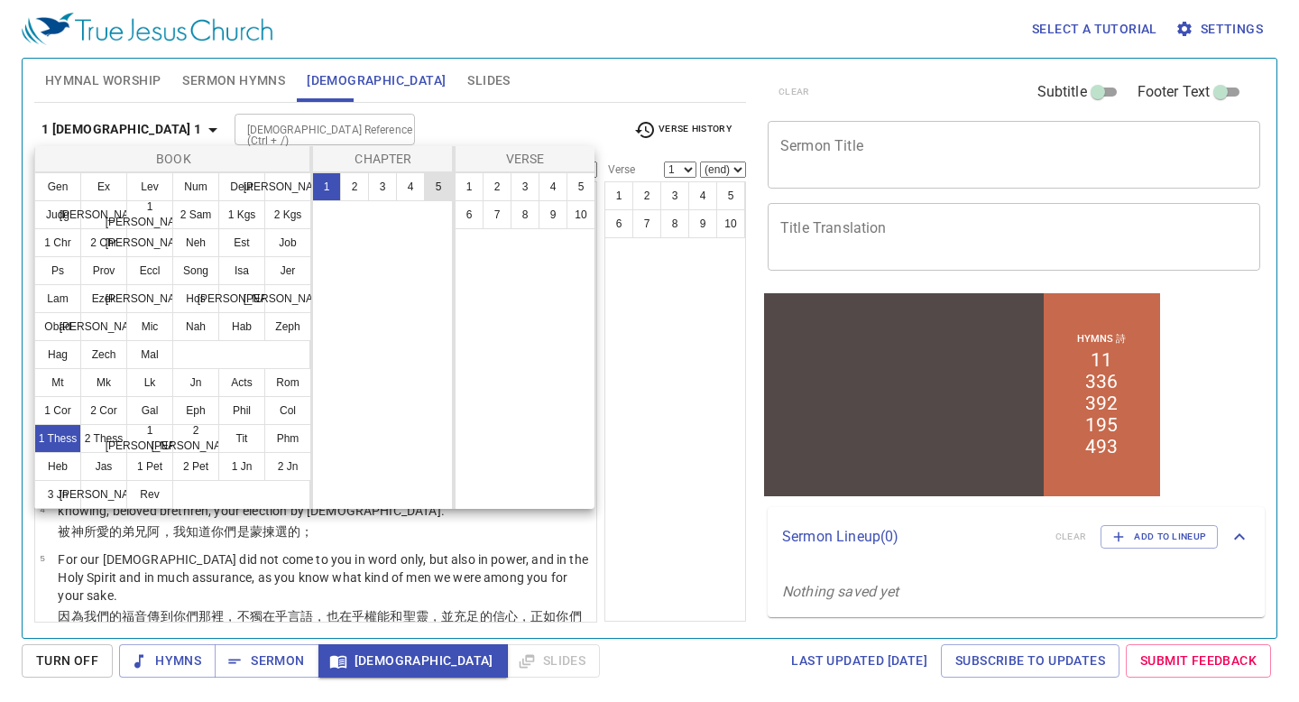
click at [430, 190] on button "5" at bounding box center [438, 186] width 29 height 29
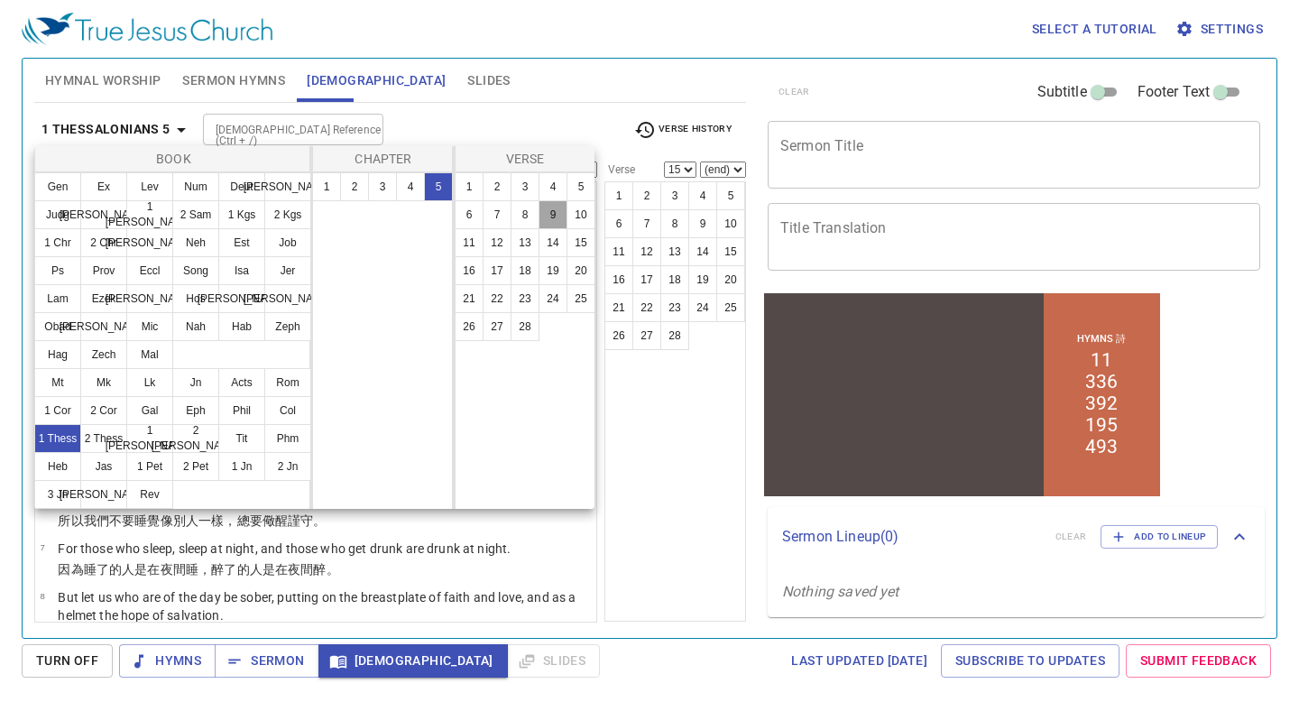
click at [556, 215] on button "9" at bounding box center [553, 214] width 29 height 29
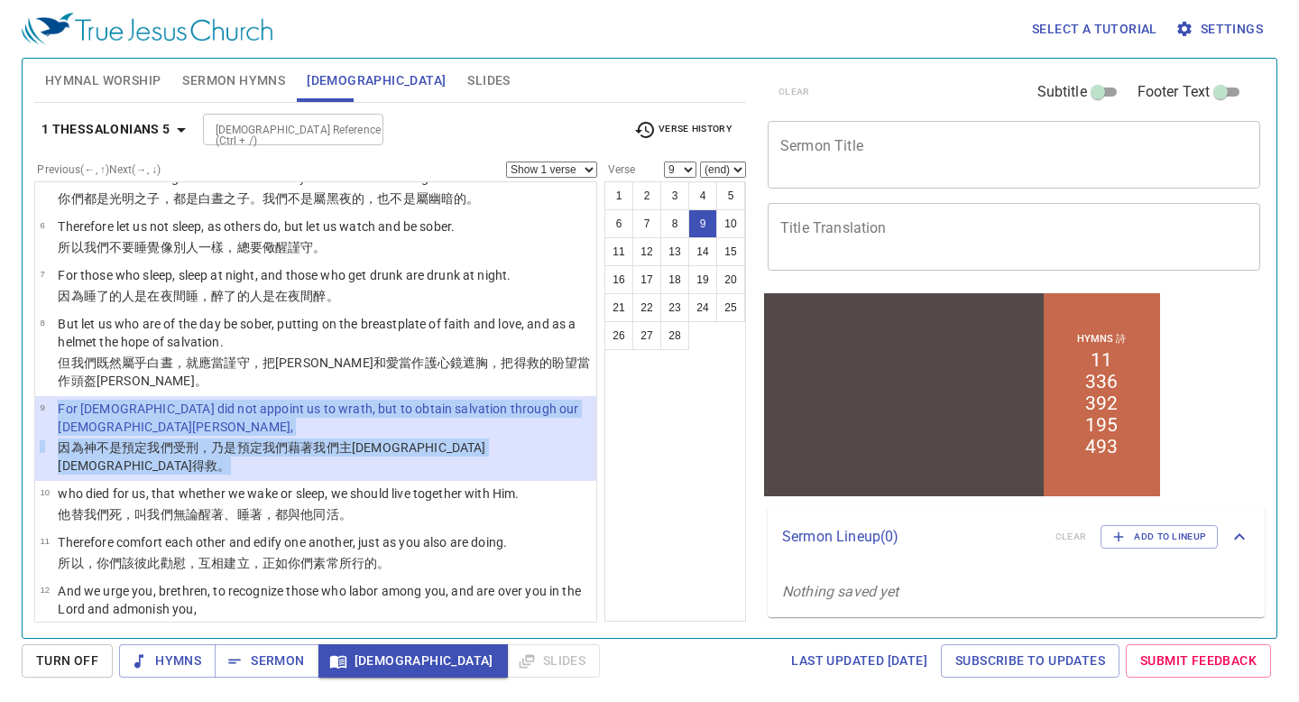
drag, startPoint x: 498, startPoint y: 409, endPoint x: 50, endPoint y: 396, distance: 448.6
click at [50, 400] on tbody "9 For [DEMOGRAPHIC_DATA] did not appoint us to wrath, but to obtain salvation t…" at bounding box center [315, 439] width 551 height 78
copy tbody "For [DEMOGRAPHIC_DATA] did not appoint us to wrath, but to obtain salvation thr…"
click at [156, 130] on b "1 Thessalonians 5" at bounding box center [106, 129] width 129 height 23
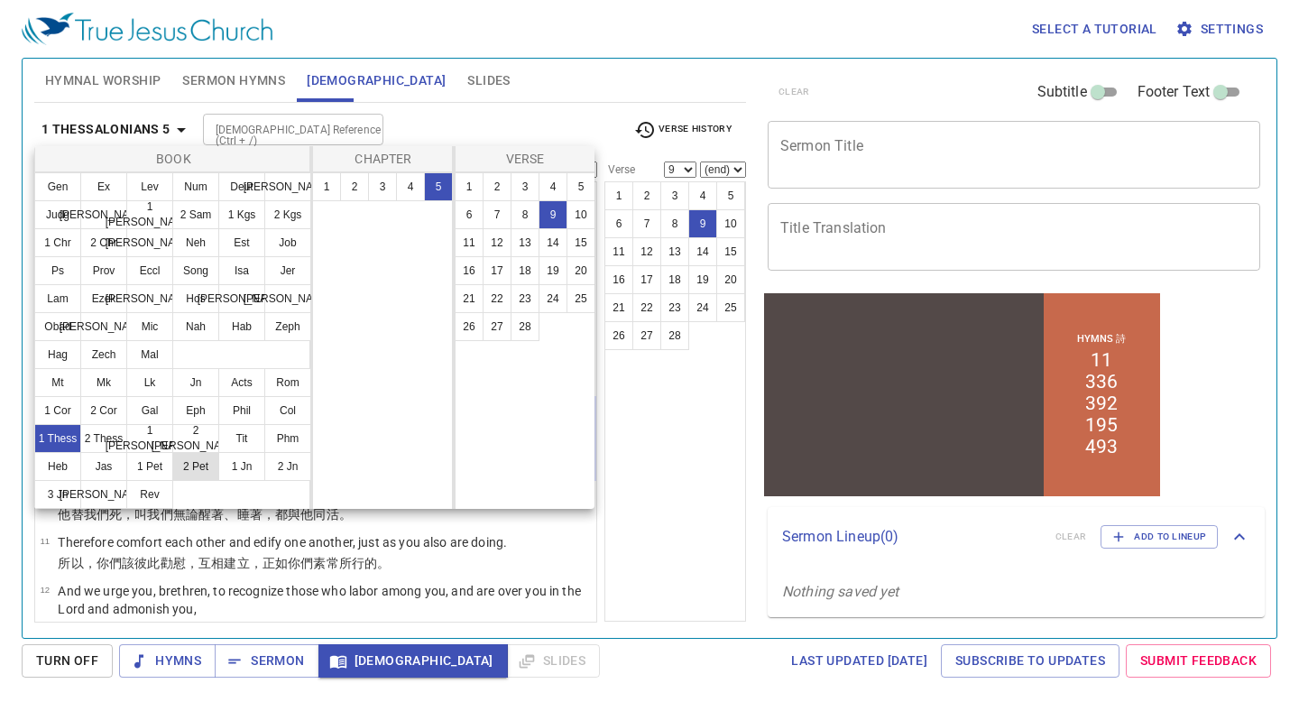
click at [197, 467] on button "2 Pet" at bounding box center [195, 466] width 47 height 29
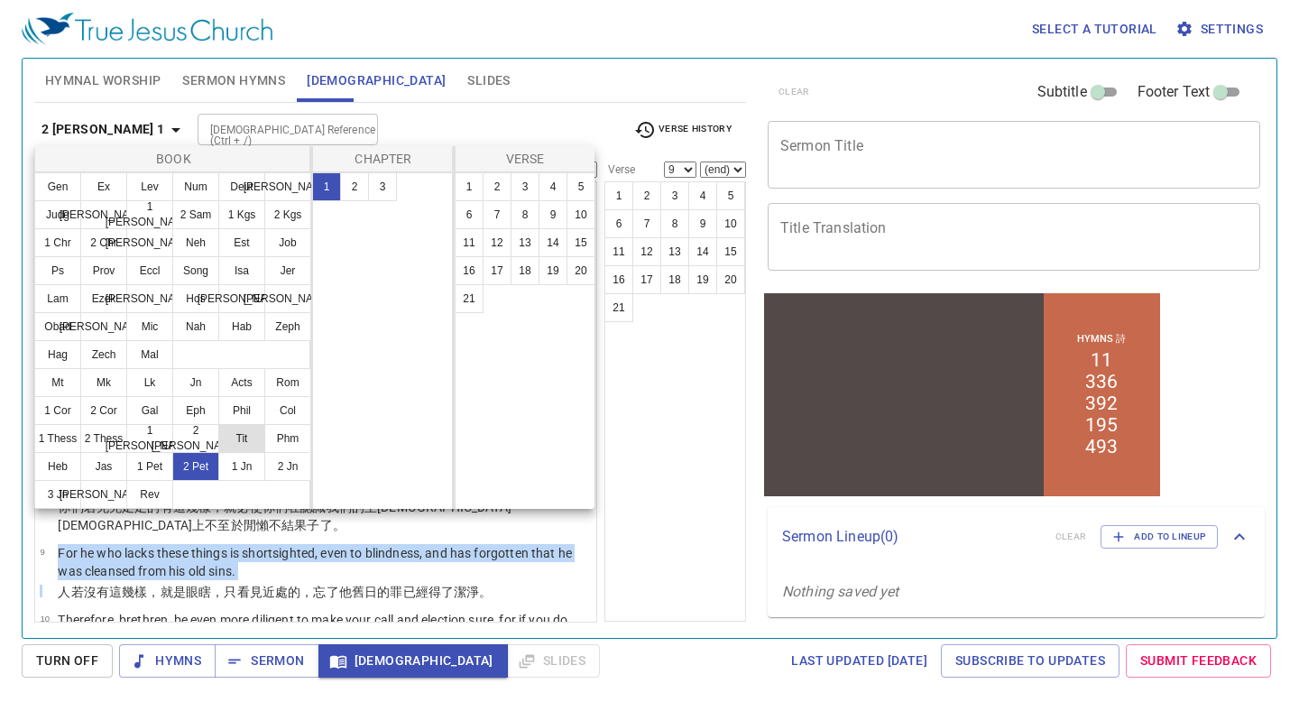
scroll to position [0, 0]
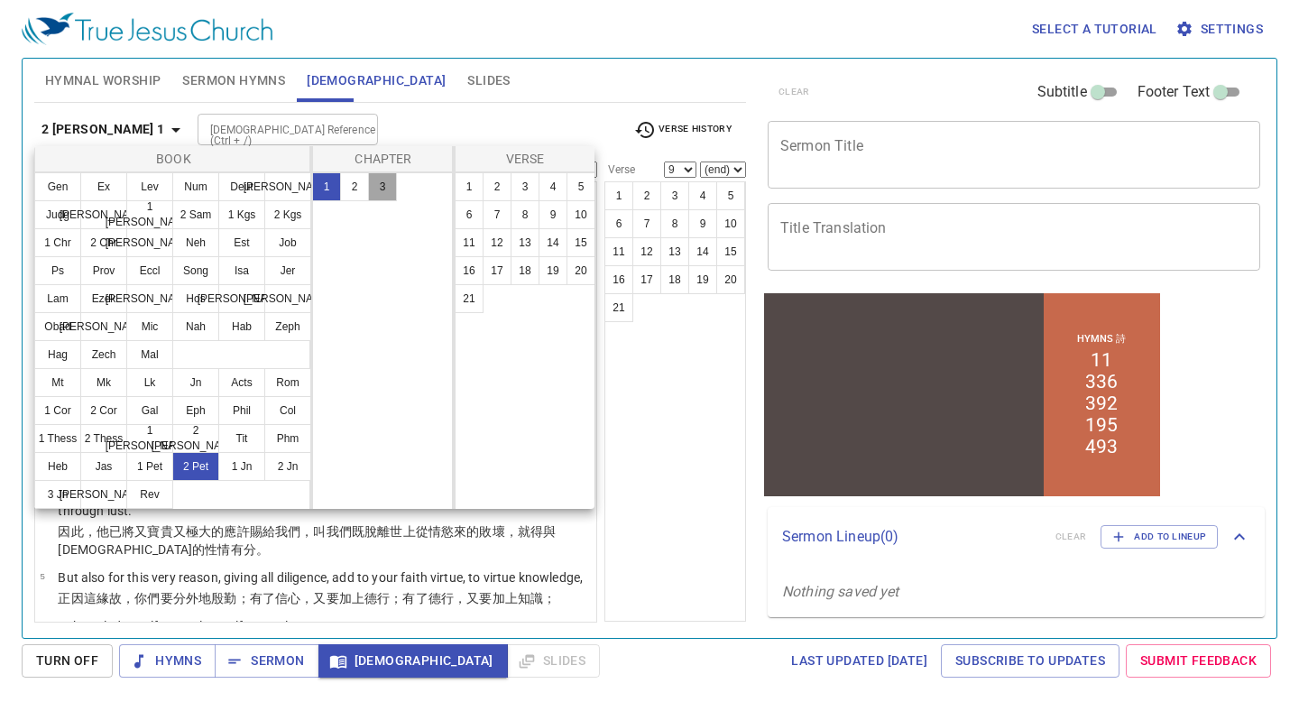
click at [383, 180] on button "3" at bounding box center [382, 186] width 29 height 29
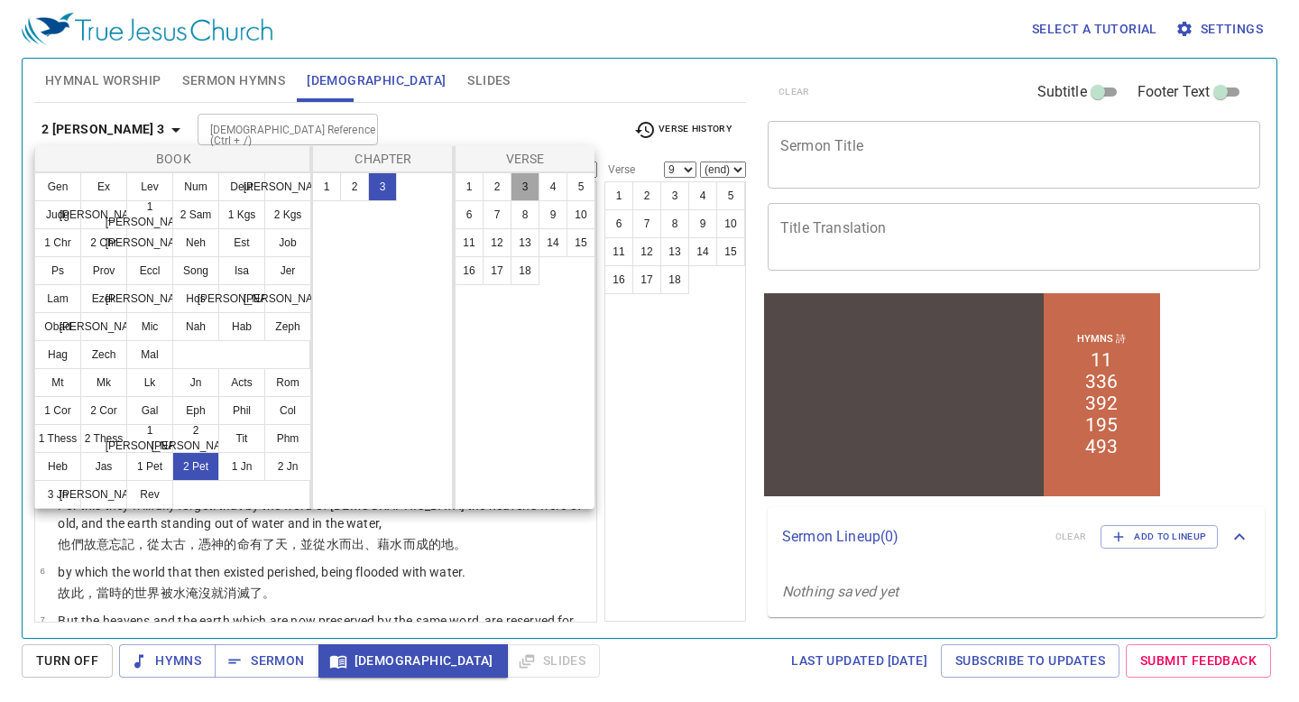
click at [518, 192] on button "3" at bounding box center [525, 186] width 29 height 29
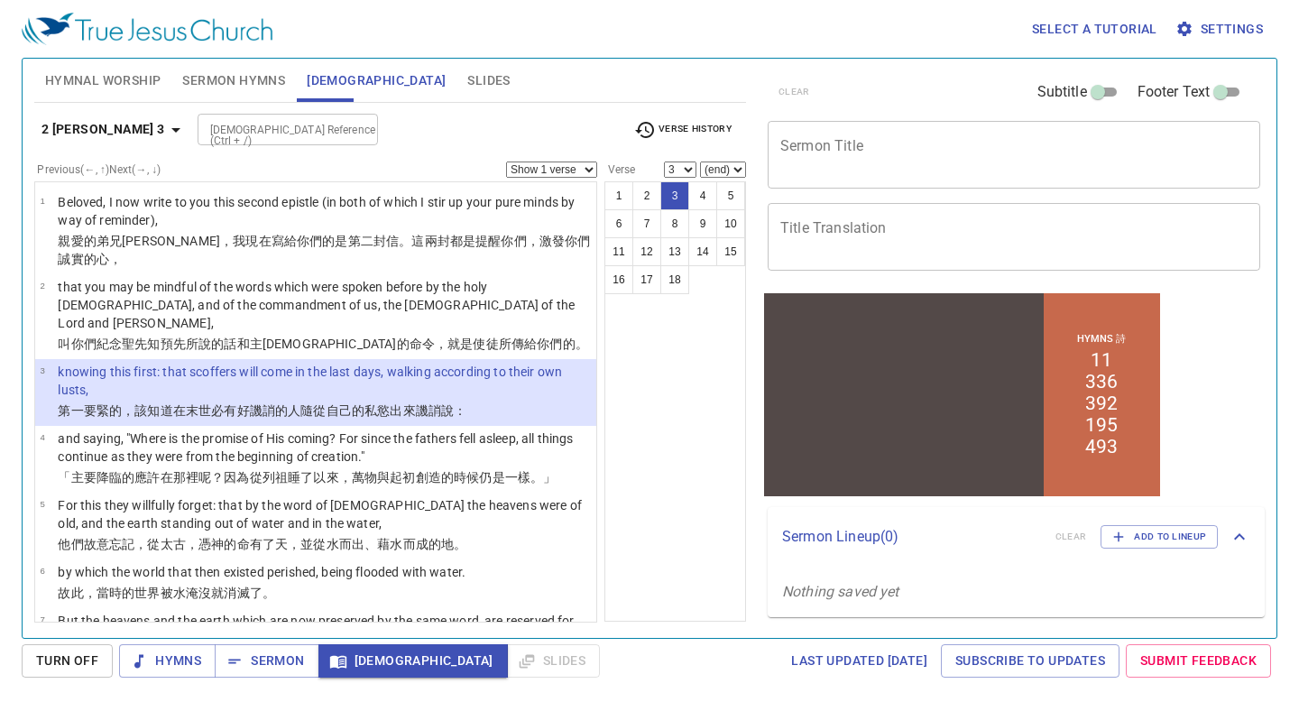
click at [97, 142] on button "2 [PERSON_NAME] 3" at bounding box center [114, 129] width 160 height 33
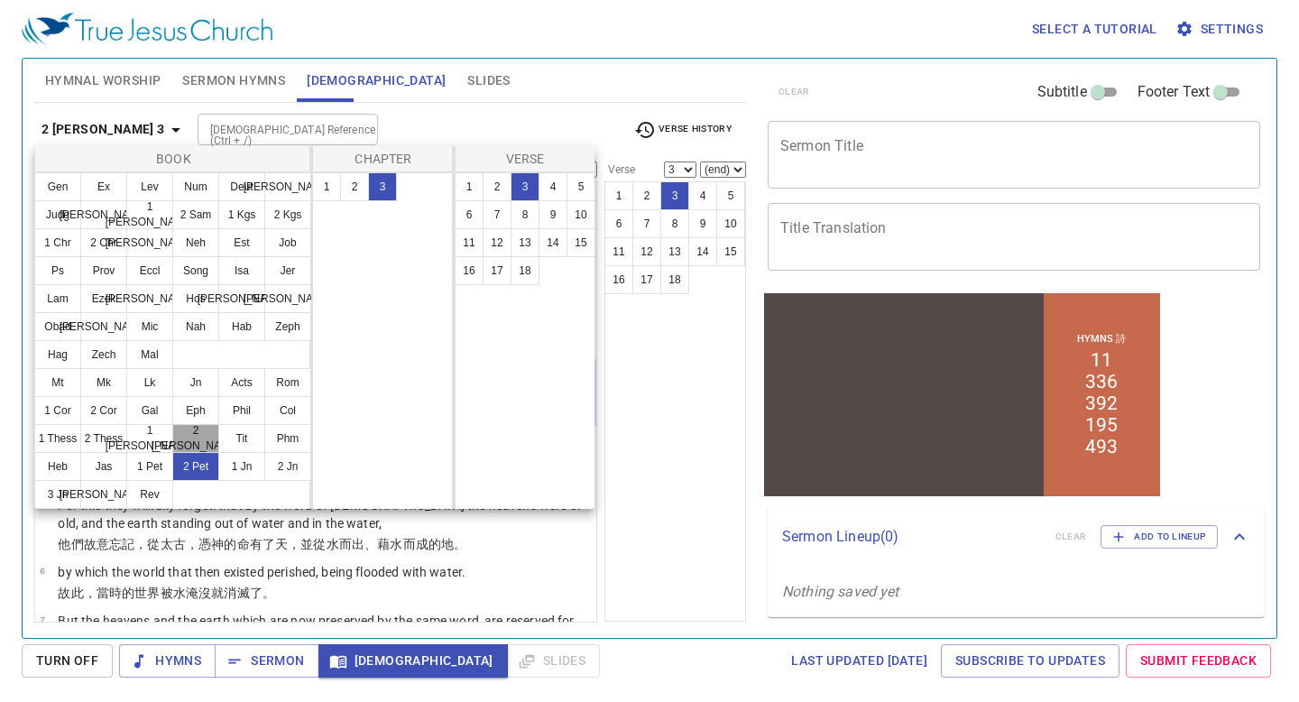
click at [194, 433] on button "2 [PERSON_NAME]" at bounding box center [195, 438] width 47 height 29
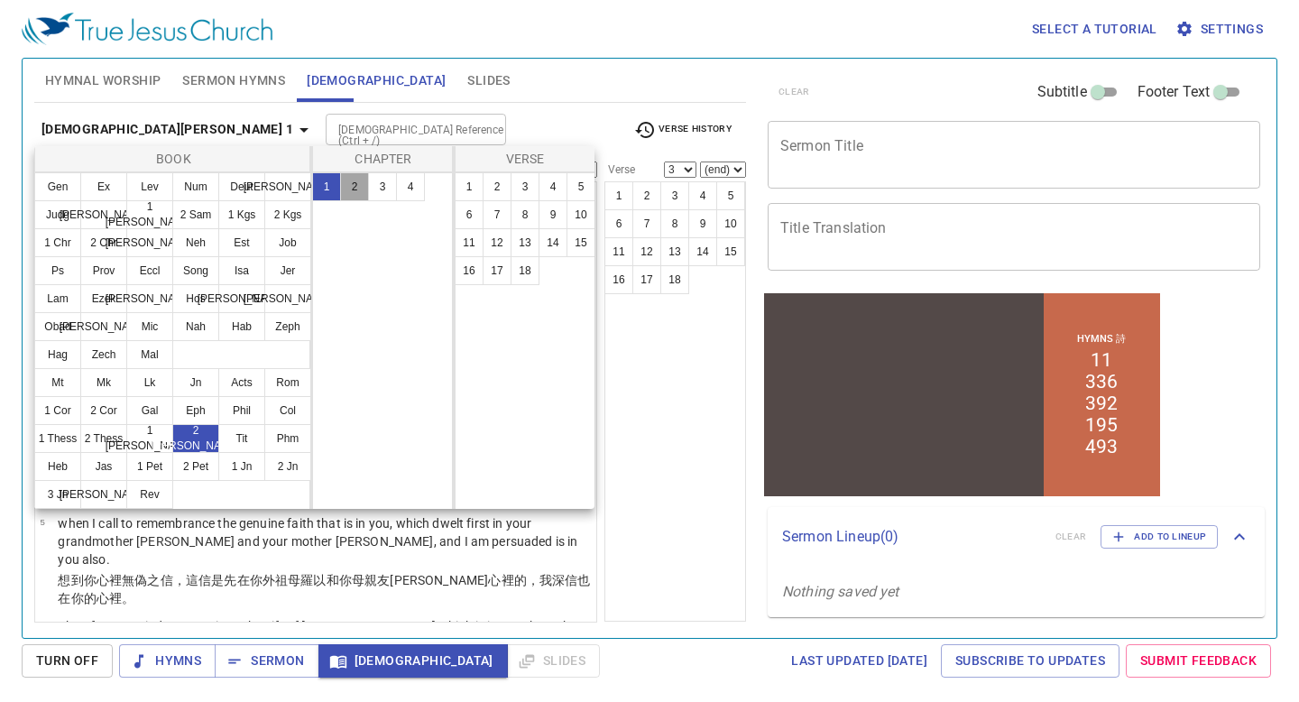
click at [357, 190] on button "2" at bounding box center [354, 186] width 29 height 29
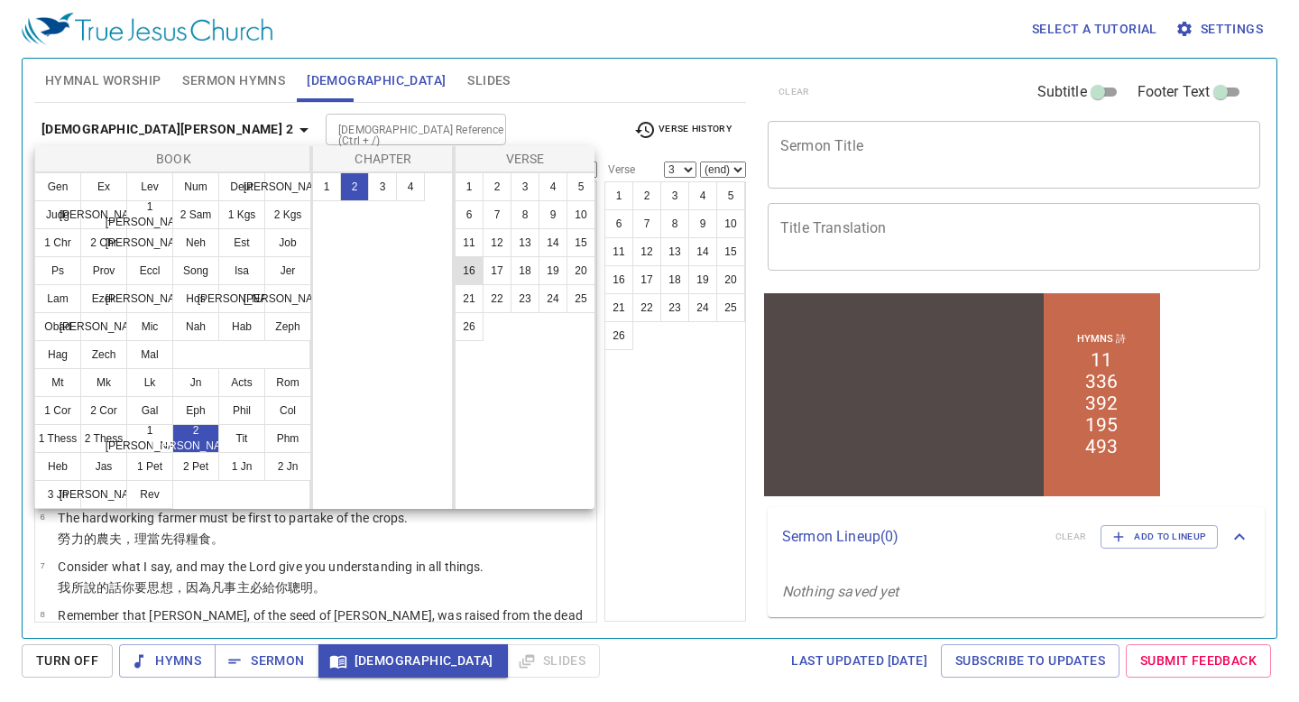
click at [480, 276] on button "16" at bounding box center [469, 270] width 29 height 29
select select "16"
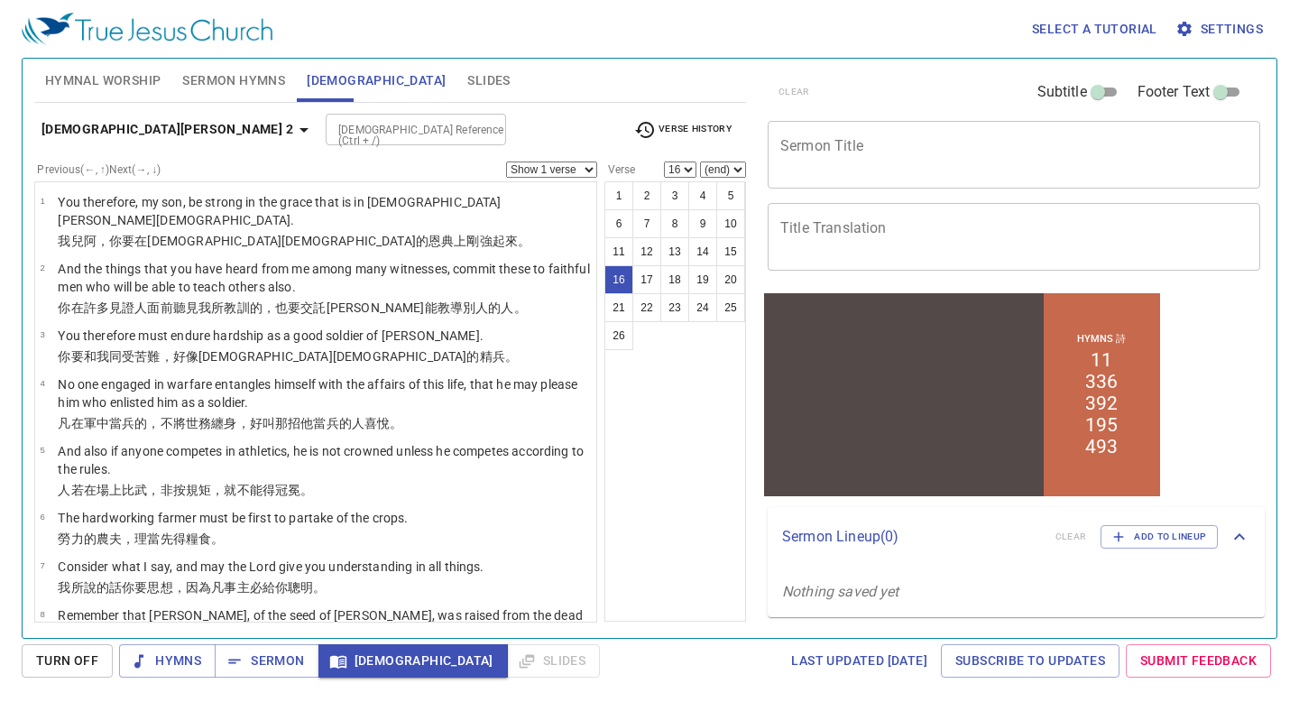
scroll to position [706, 0]
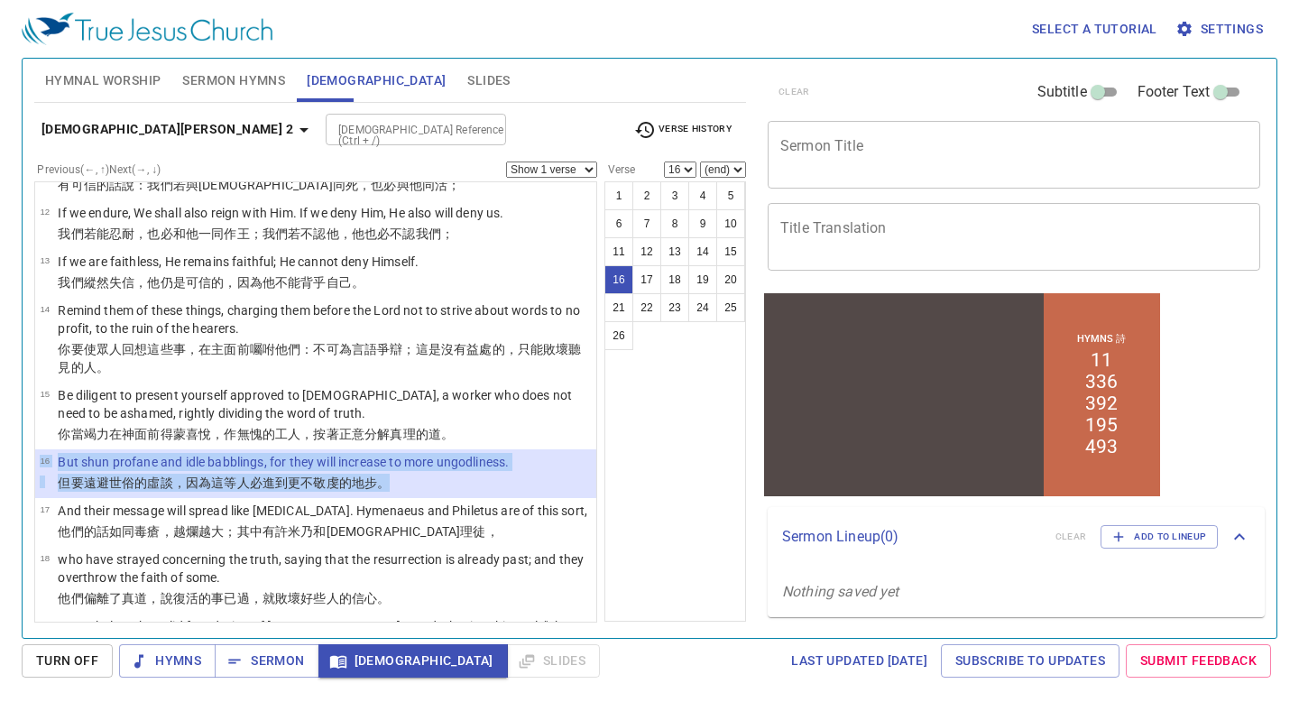
drag, startPoint x: 418, startPoint y: 415, endPoint x: 57, endPoint y: 380, distance: 362.6
click at [57, 449] on li "16 But shun profane and idle babblings, for they will increase to more ungodlin…" at bounding box center [315, 473] width 561 height 49
